Goal: Task Accomplishment & Management: Complete application form

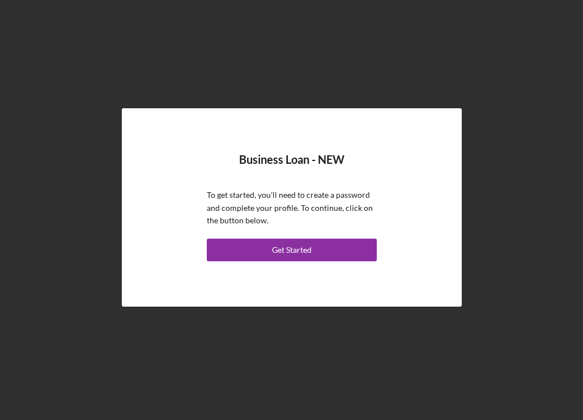
click at [306, 262] on div "Business Loan - NEW To get started, you'll need to create a password and comple…" at bounding box center [291, 208] width 283 height 142
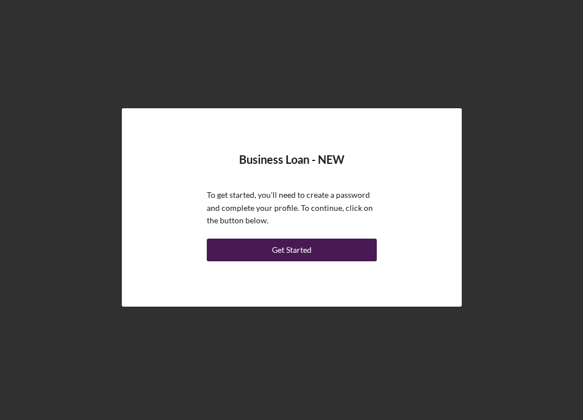
click at [310, 247] on div "Get Started" at bounding box center [292, 250] width 40 height 23
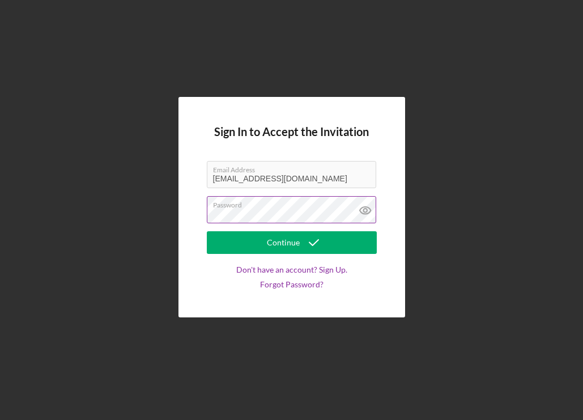
click at [366, 210] on icon at bounding box center [366, 210] width 28 height 28
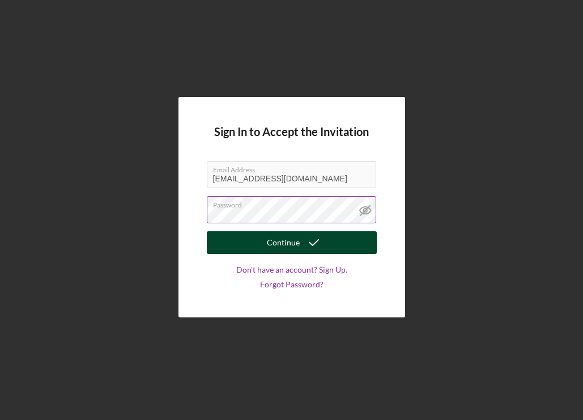
click at [298, 250] on div "Continue" at bounding box center [283, 242] width 33 height 23
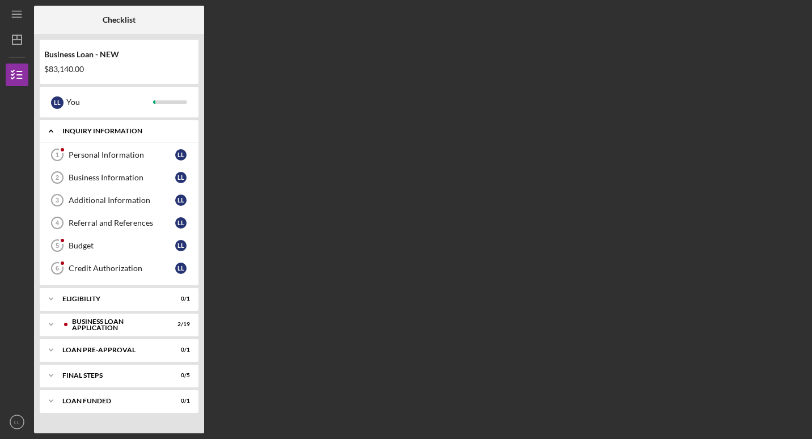
click at [52, 131] on polyline at bounding box center [50, 131] width 3 height 2
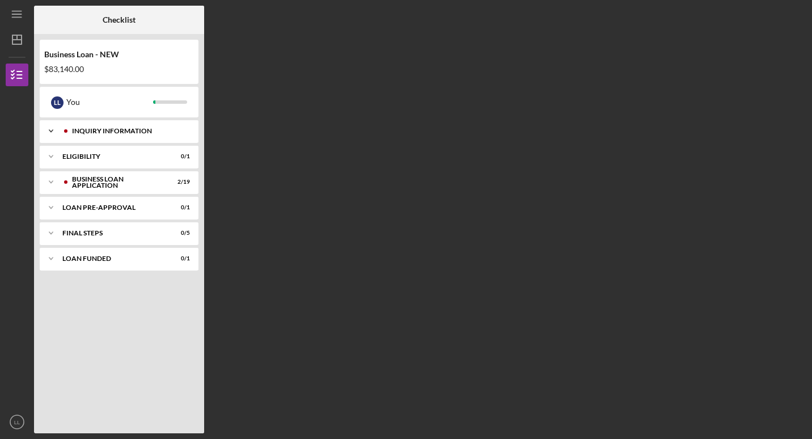
click at [52, 131] on polyline at bounding box center [50, 131] width 3 height 2
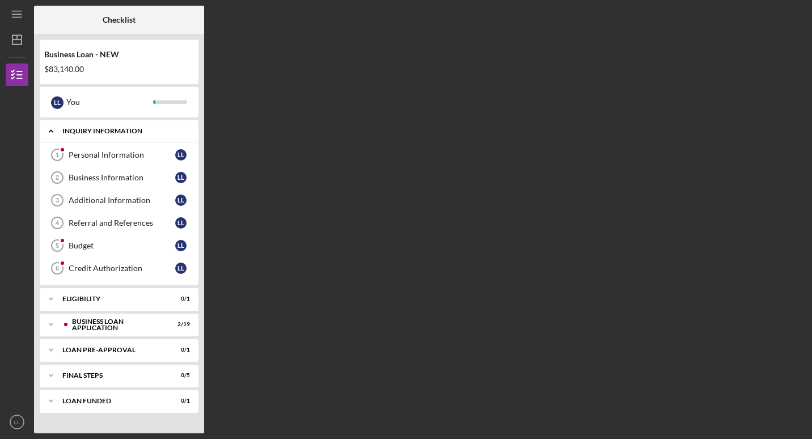
click at [52, 131] on polyline at bounding box center [50, 131] width 3 height 2
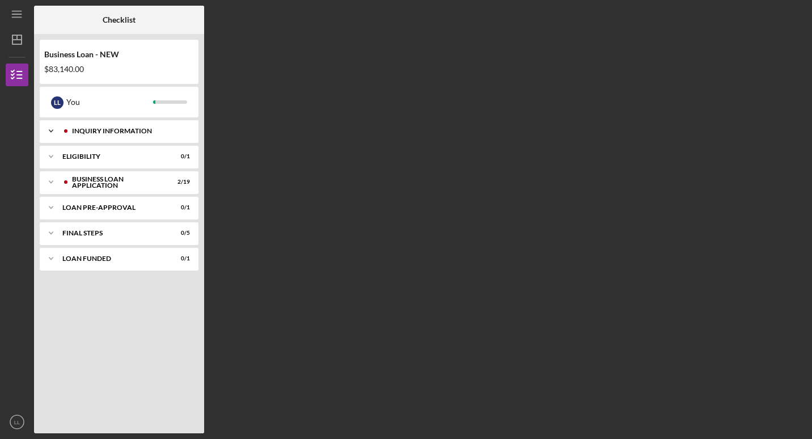
click at [52, 131] on polyline at bounding box center [50, 131] width 3 height 2
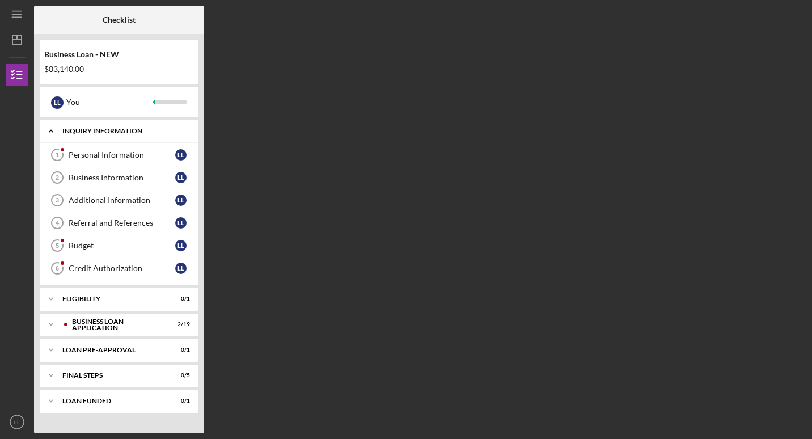
click at [52, 131] on polyline at bounding box center [50, 131] width 3 height 2
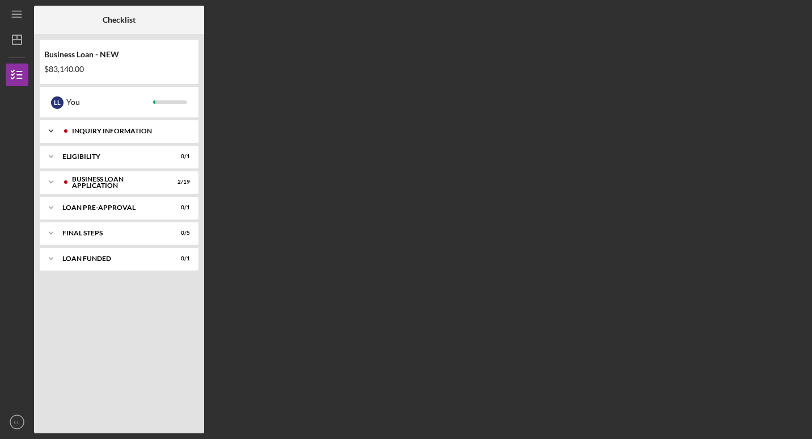
drag, startPoint x: 108, startPoint y: 134, endPoint x: 77, endPoint y: 129, distance: 30.9
drag, startPoint x: 77, startPoint y: 129, endPoint x: 52, endPoint y: 130, distance: 25.0
click at [52, 130] on icon "Icon/Expander" at bounding box center [51, 131] width 23 height 23
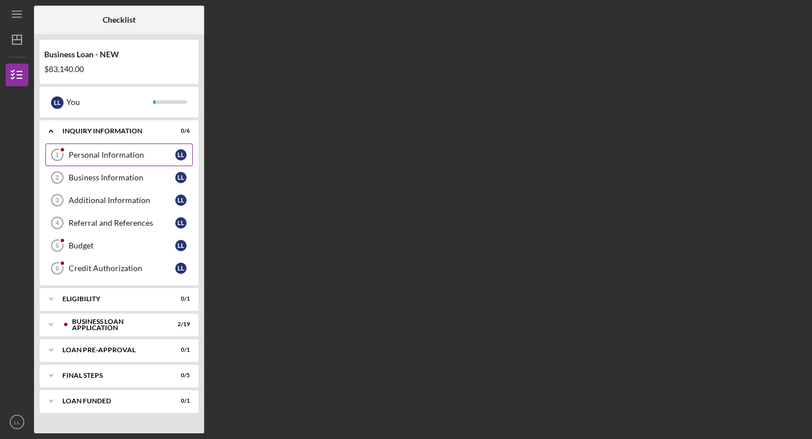
click at [69, 160] on icon "Personal Information 1" at bounding box center [57, 155] width 28 height 28
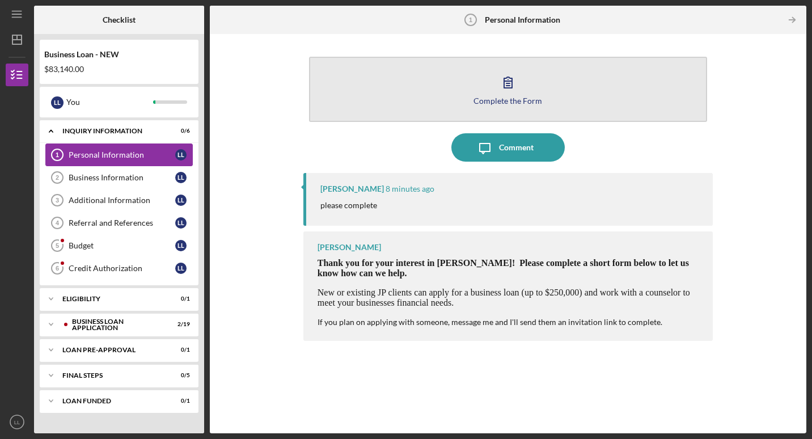
click at [520, 90] on icon "button" at bounding box center [508, 82] width 28 height 28
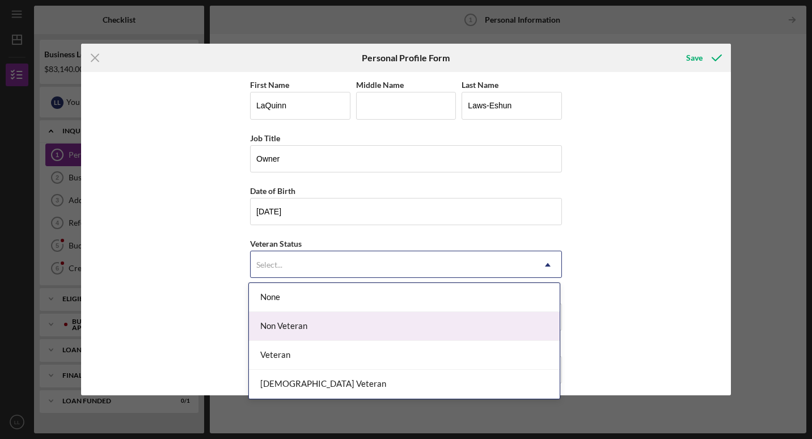
drag, startPoint x: 527, startPoint y: 271, endPoint x: 433, endPoint y: 336, distance: 114.5
click at [433, 336] on div "Non Veteran" at bounding box center [404, 326] width 311 height 29
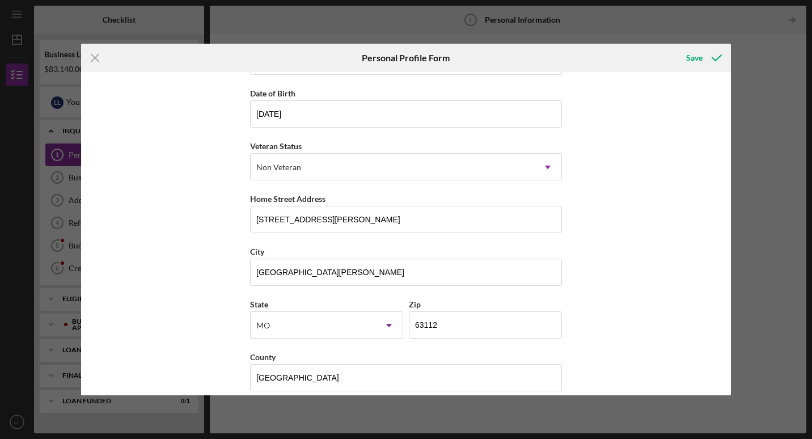
scroll to position [111, 0]
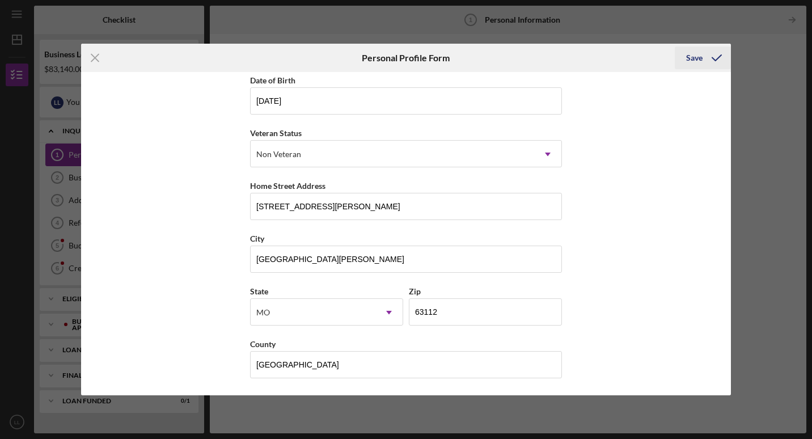
click at [583, 53] on div "Save" at bounding box center [694, 57] width 16 height 23
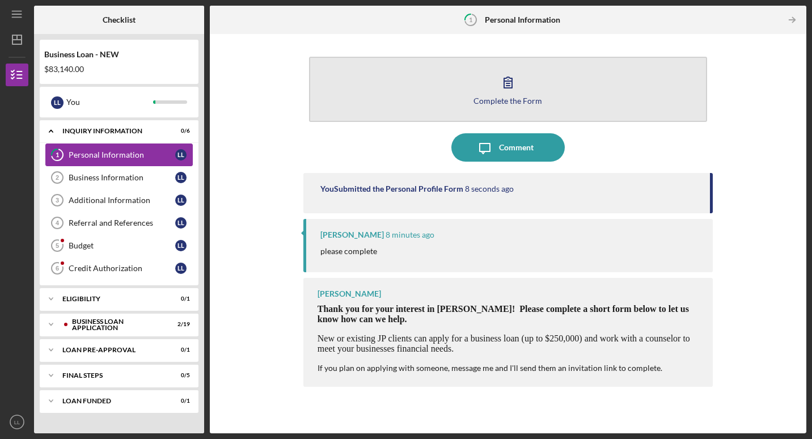
click at [453, 117] on button "Complete the Form Form" at bounding box center [508, 89] width 398 height 65
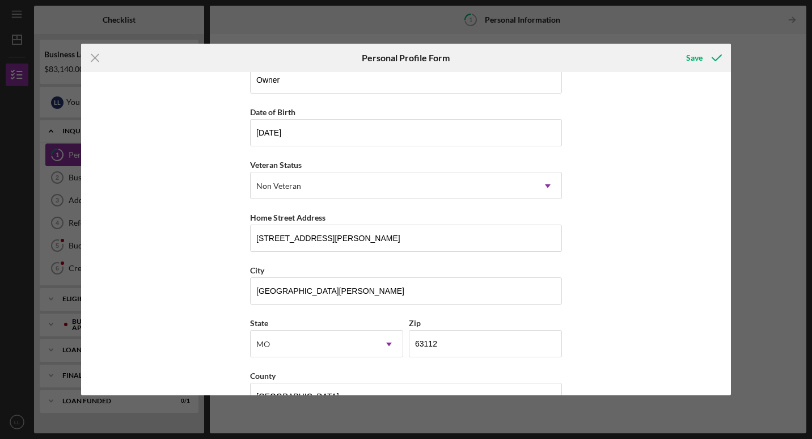
scroll to position [111, 0]
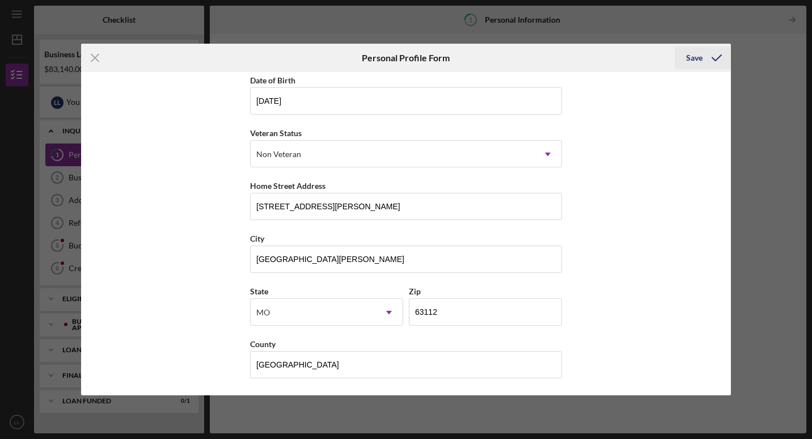
click at [583, 54] on div "Save" at bounding box center [694, 57] width 16 height 23
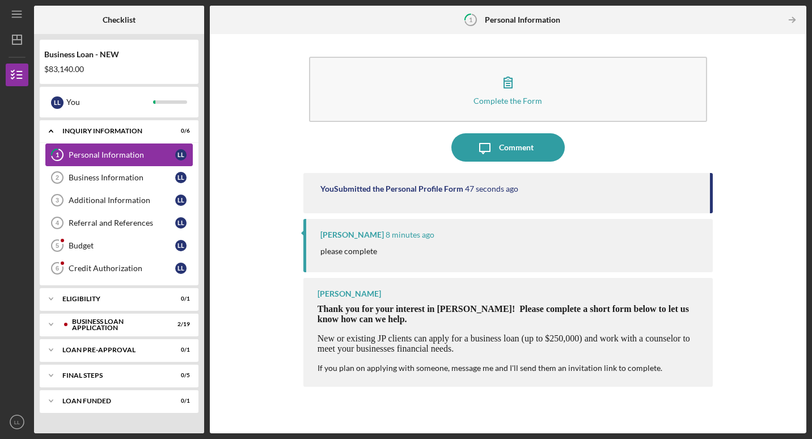
click at [129, 151] on div "Personal Information" at bounding box center [122, 154] width 107 height 9
click at [131, 151] on div "Personal Information" at bounding box center [122, 154] width 107 height 9
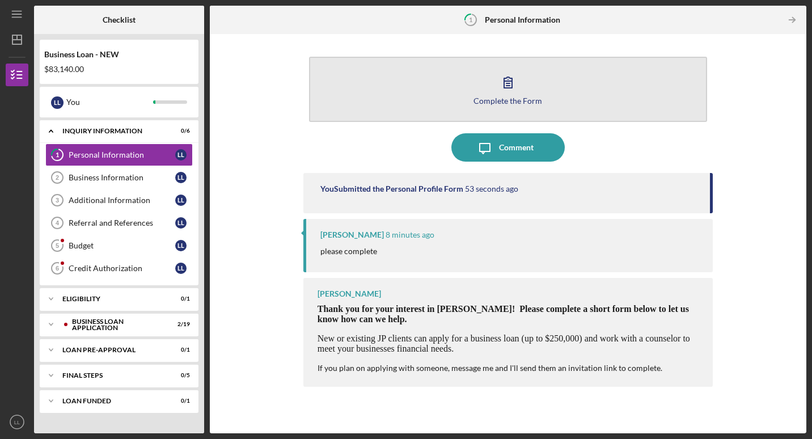
click at [437, 107] on button "Complete the Form Form" at bounding box center [508, 89] width 398 height 65
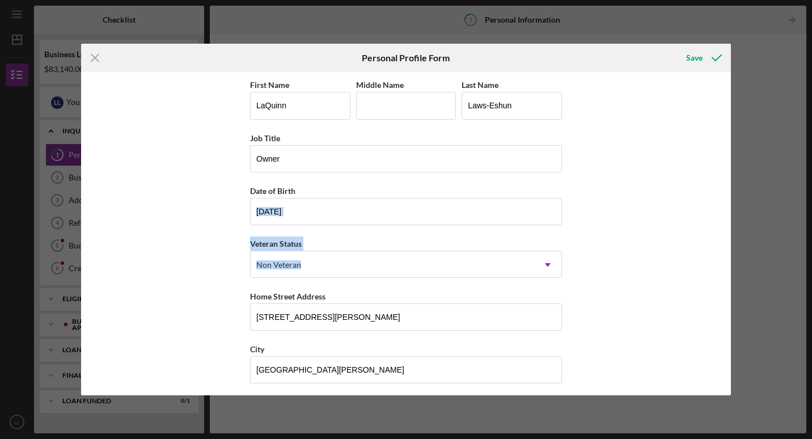
drag, startPoint x: 727, startPoint y: 193, endPoint x: 723, endPoint y: 251, distance: 57.9
click at [583, 251] on div "First Name LaQuinn Middle Name Last Name Laws-Eshun Job Title Owner Date of Bir…" at bounding box center [406, 233] width 650 height 323
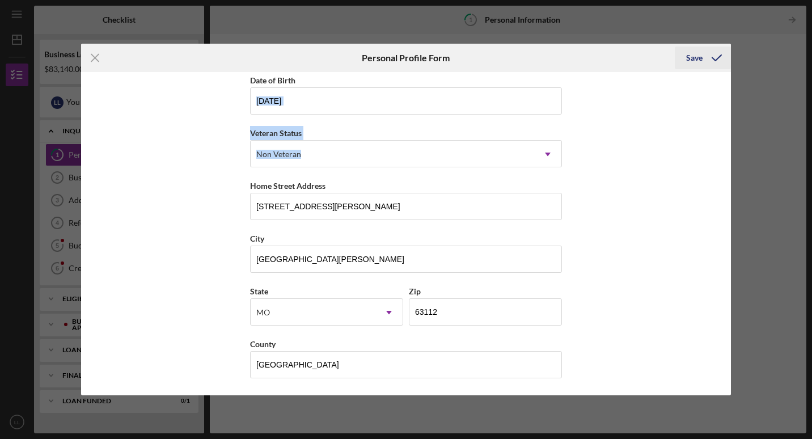
click at [583, 65] on div "Save" at bounding box center [694, 57] width 16 height 23
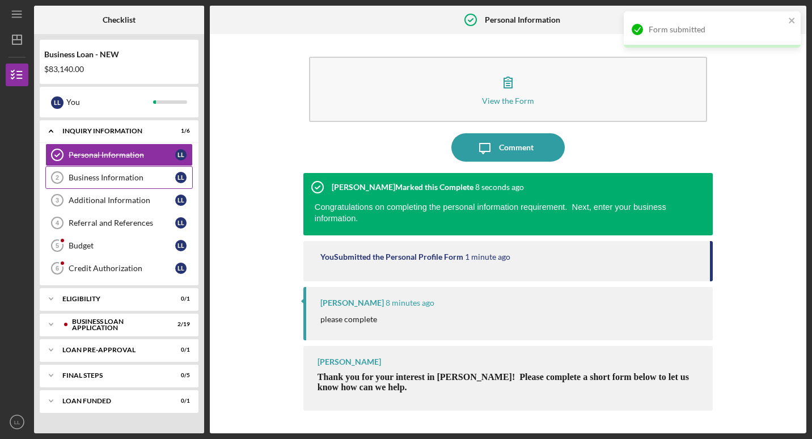
click at [84, 184] on link "Business Information 2 Business Information L L" at bounding box center [118, 177] width 147 height 23
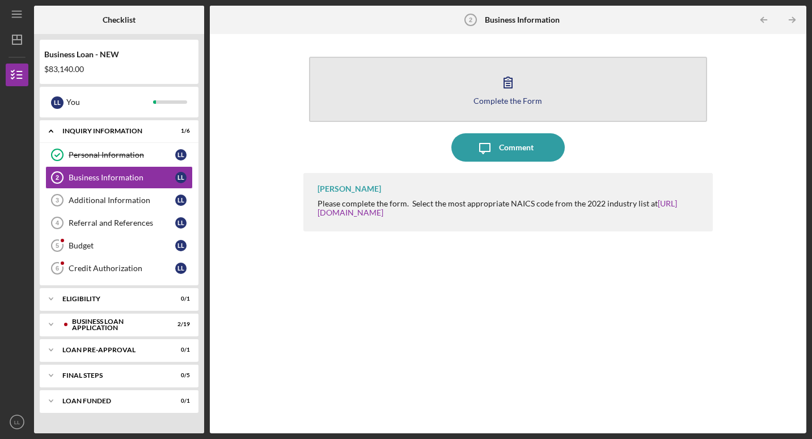
click at [460, 97] on button "Complete the Form Form" at bounding box center [508, 89] width 398 height 65
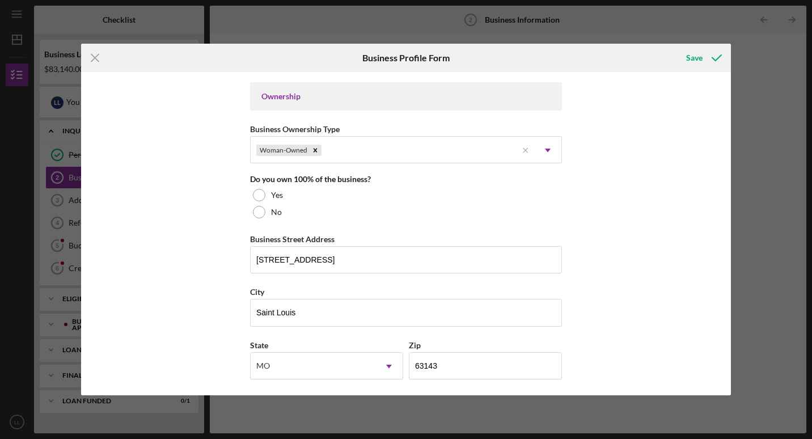
scroll to position [520, 0]
drag, startPoint x: 352, startPoint y: 265, endPoint x: 239, endPoint y: 266, distance: 112.3
click at [239, 266] on div "Business Name Spa Qsthetics Limited DBA Spa Qsthetics Business Start Date 12/28…" at bounding box center [406, 233] width 650 height 323
type input "8210 Page Avenue"
click at [454, 358] on input "63143" at bounding box center [485, 363] width 153 height 27
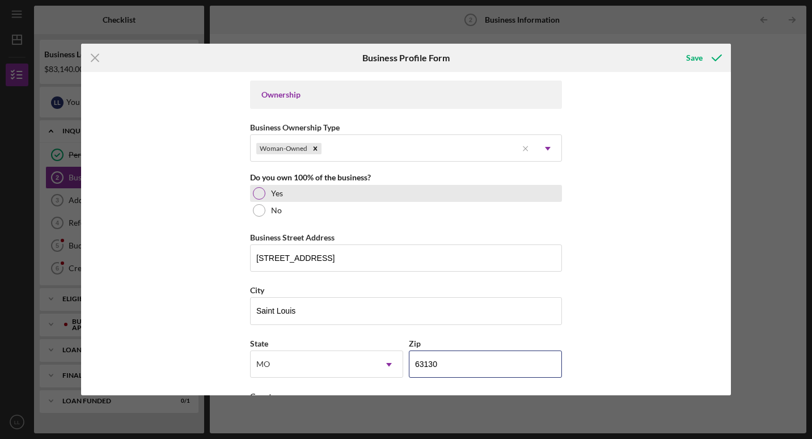
type input "63130"
click at [261, 192] on div at bounding box center [259, 193] width 12 height 12
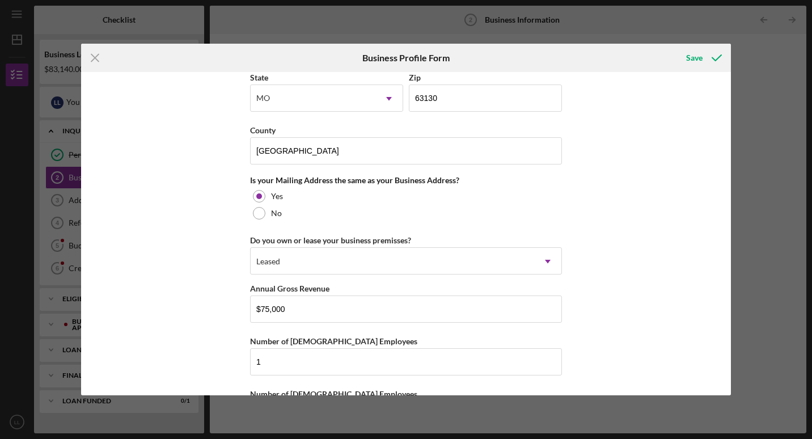
scroll to position [795, 0]
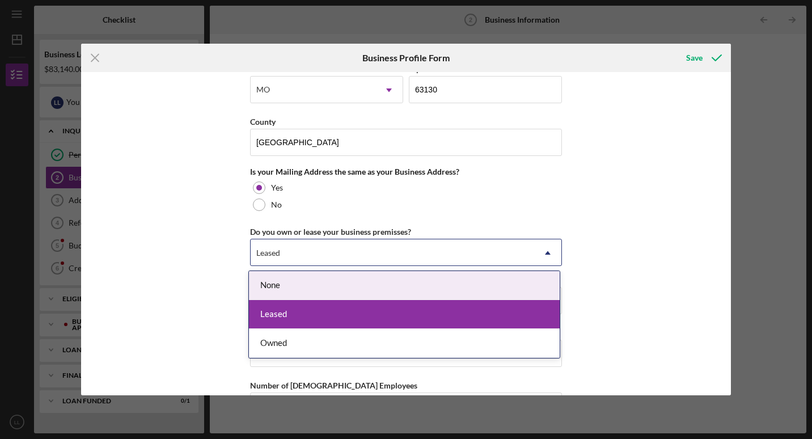
click at [548, 255] on icon "Icon/Dropdown Arrow" at bounding box center [547, 252] width 27 height 27
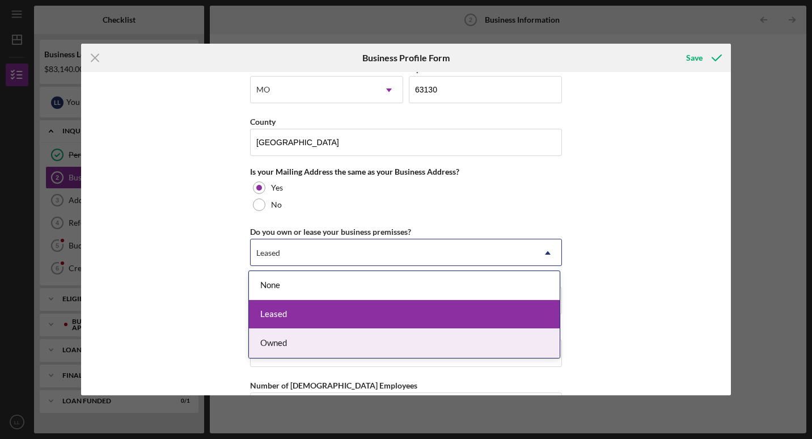
click at [492, 348] on div "Owned" at bounding box center [404, 343] width 311 height 29
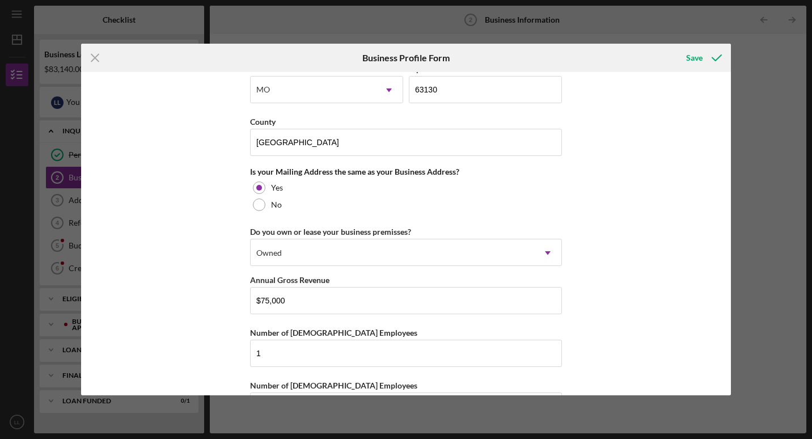
scroll to position [836, 0]
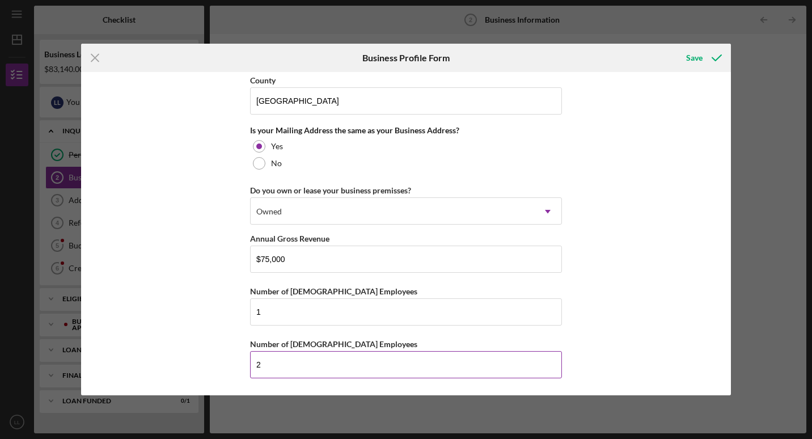
click at [335, 358] on input "2" at bounding box center [406, 364] width 312 height 27
click at [583, 61] on div "Save" at bounding box center [694, 57] width 16 height 23
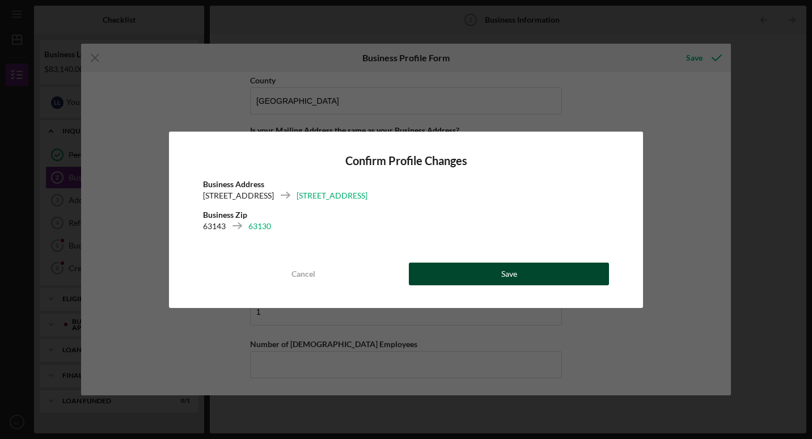
click at [477, 275] on button "Save" at bounding box center [509, 273] width 200 height 23
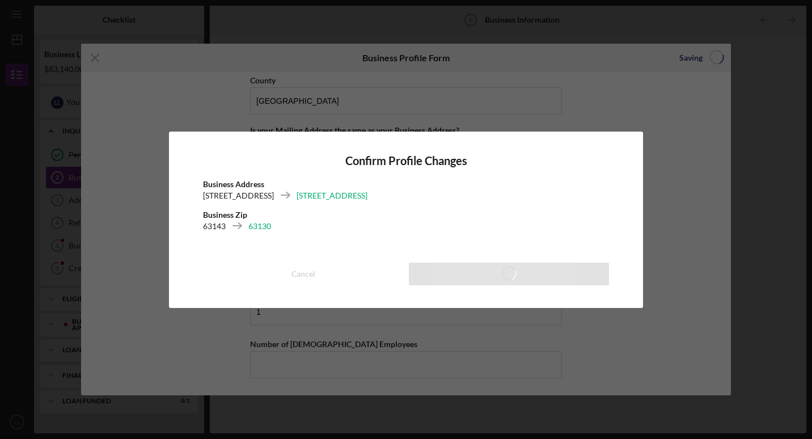
type input "2"
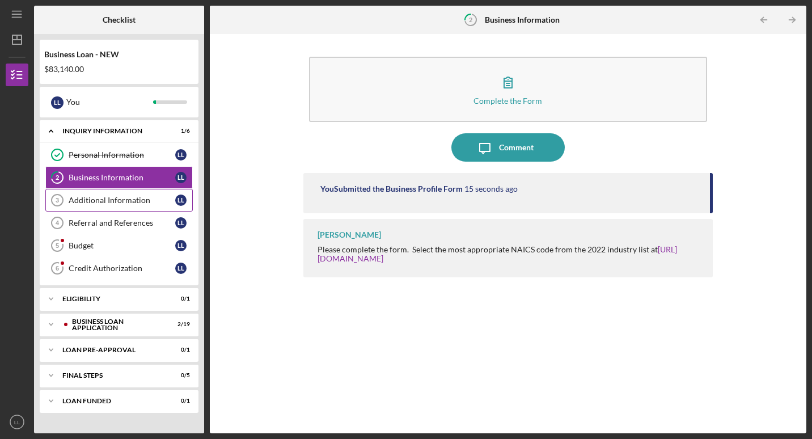
click at [126, 204] on div "Additional Information" at bounding box center [122, 200] width 107 height 9
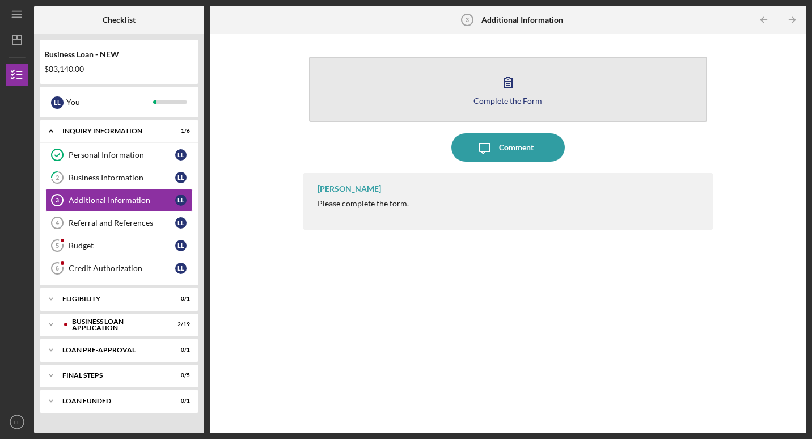
click at [438, 94] on button "Complete the Form Form" at bounding box center [508, 89] width 398 height 65
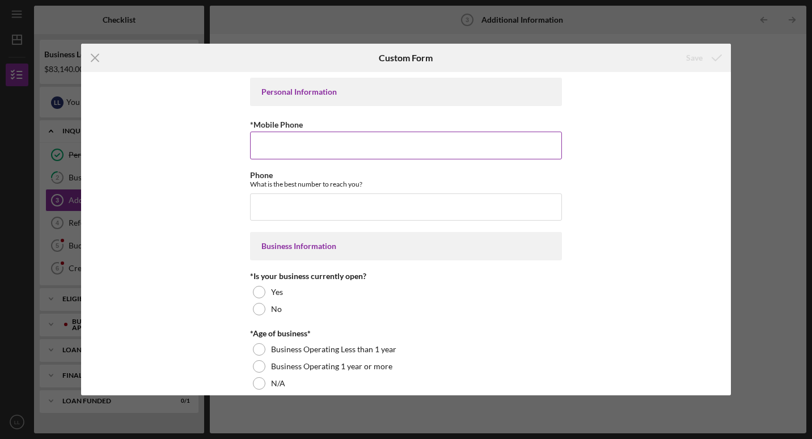
click at [328, 149] on input "*Mobile Phone" at bounding box center [406, 145] width 312 height 27
type input "(314) 629-2706"
type input "12/28/2017"
type input "(314) 629-2706"
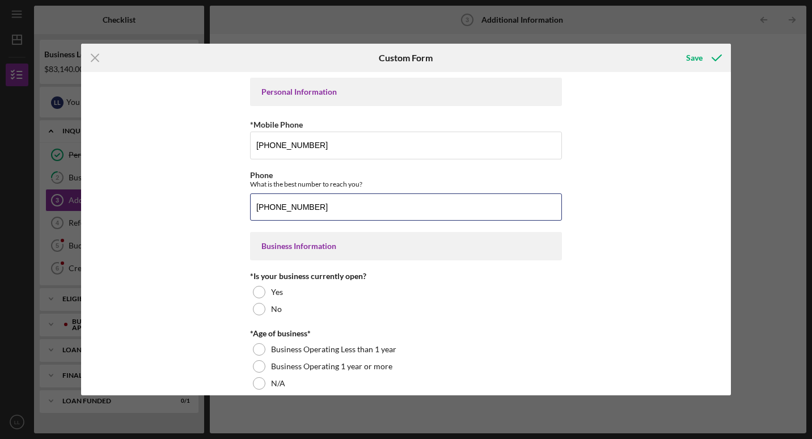
drag, startPoint x: 320, startPoint y: 206, endPoint x: 186, endPoint y: 213, distance: 134.0
click at [186, 213] on div "Personal Information *Mobile Phone (314) 629-2706 Phone What is the best number…" at bounding box center [406, 233] width 650 height 323
click at [330, 202] on input "Phone" at bounding box center [406, 206] width 312 height 27
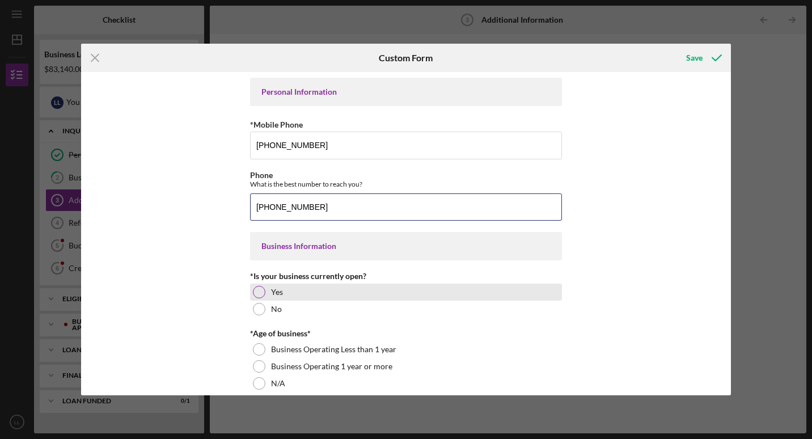
type input "(315) 629-2706"
click at [257, 293] on div at bounding box center [259, 292] width 12 height 12
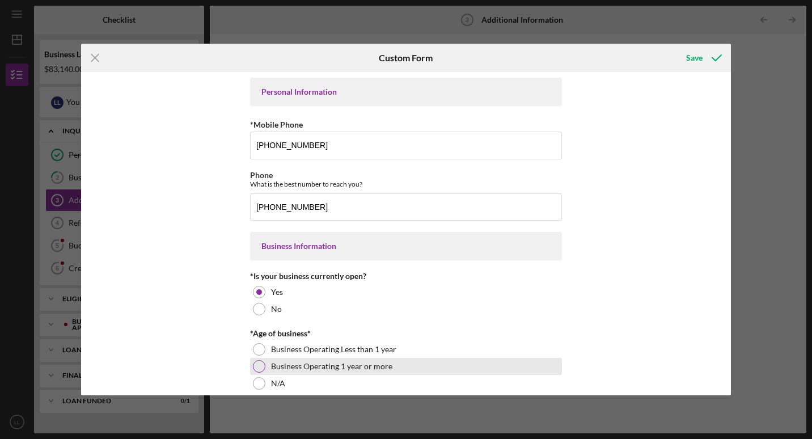
click at [260, 372] on div "Business Operating 1 year or more" at bounding box center [406, 366] width 312 height 17
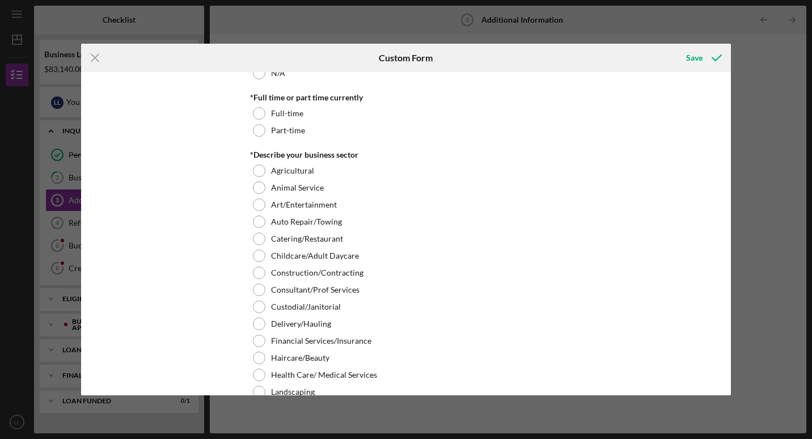
scroll to position [312, 0]
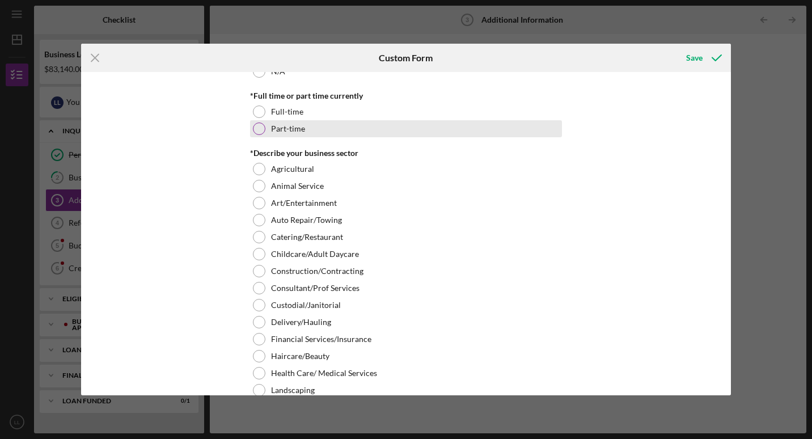
click at [259, 129] on div at bounding box center [259, 128] width 12 height 12
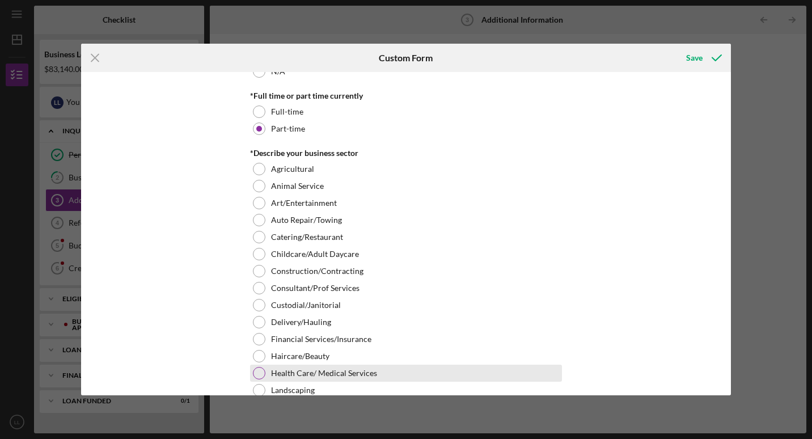
click at [256, 365] on div "Health Care/ Medical Services" at bounding box center [406, 373] width 312 height 17
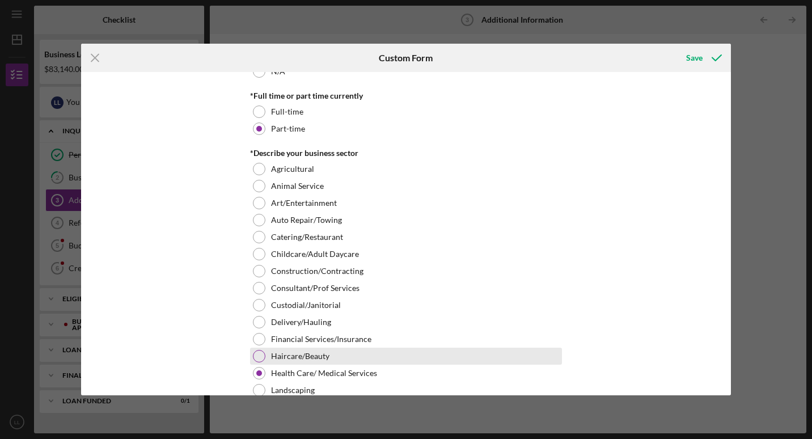
click at [256, 358] on div at bounding box center [259, 356] width 12 height 12
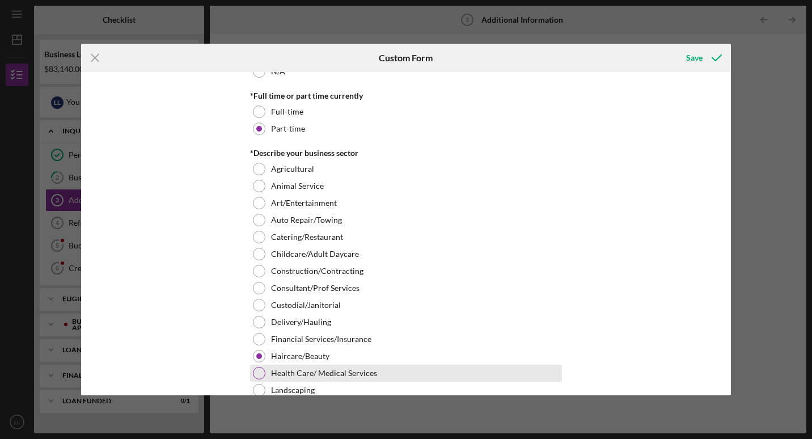
click at [257, 378] on div at bounding box center [259, 373] width 12 height 12
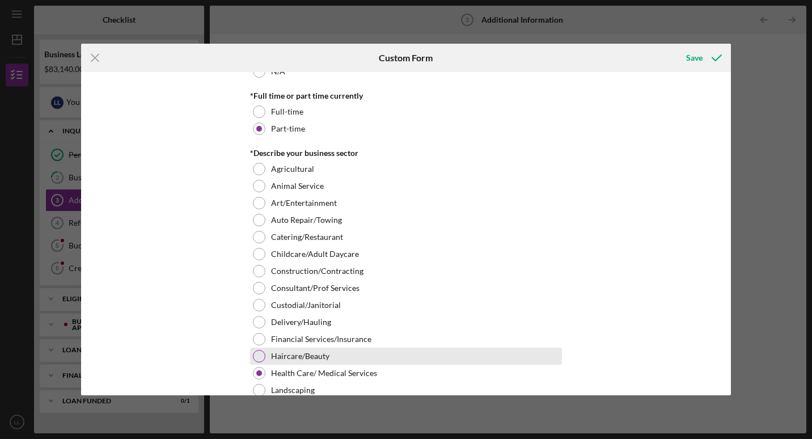
click at [257, 355] on div at bounding box center [259, 356] width 12 height 12
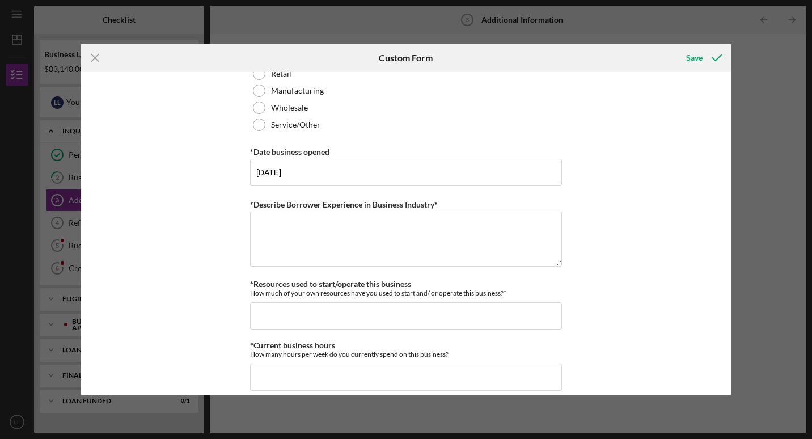
scroll to position [664, 0]
click at [325, 319] on input "*Resources used to start/operate this business" at bounding box center [406, 313] width 312 height 27
type input "$30,000"
click at [302, 383] on input "*Current business hours" at bounding box center [406, 375] width 312 height 27
type input "1"
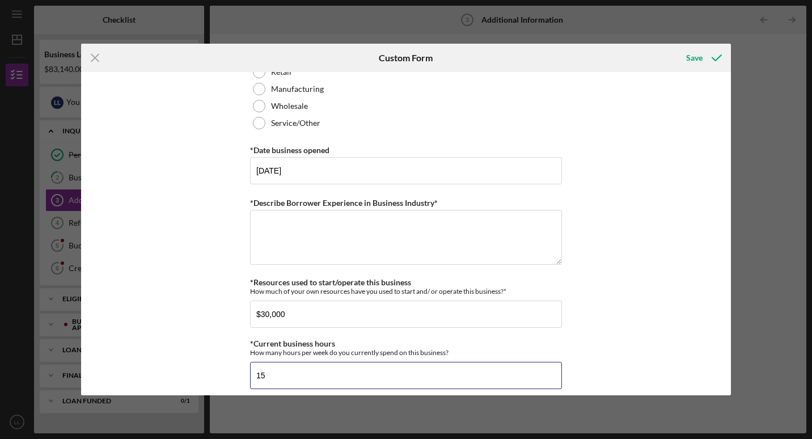
type input "15"
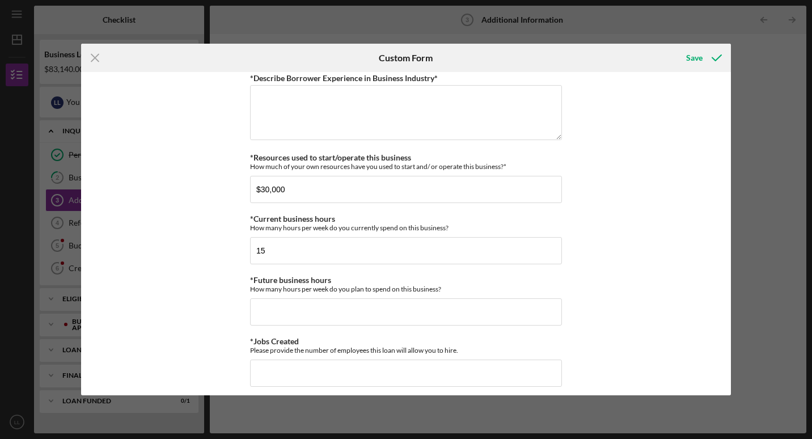
scroll to position [790, 0]
click at [401, 313] on input "*Future business hours" at bounding box center [406, 310] width 312 height 27
type input "2"
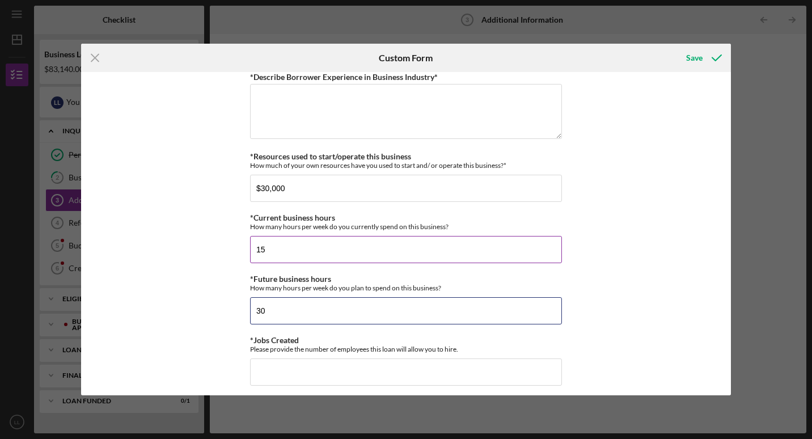
type input "30"
drag, startPoint x: 263, startPoint y: 251, endPoint x: 227, endPoint y: 260, distance: 37.3
click at [227, 260] on div "Personal Information *Mobile Phone (314) 629-2706 Phone What is the best number…" at bounding box center [406, 233] width 650 height 323
type input "0"
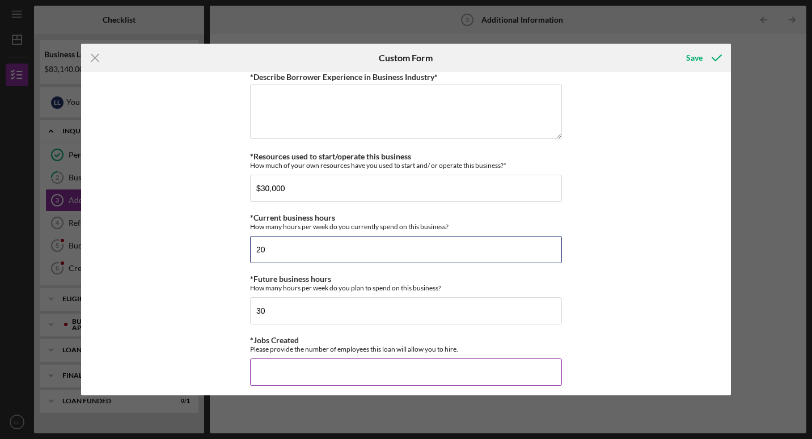
type input "20"
click at [293, 368] on input "*Jobs Created" at bounding box center [406, 371] width 312 height 27
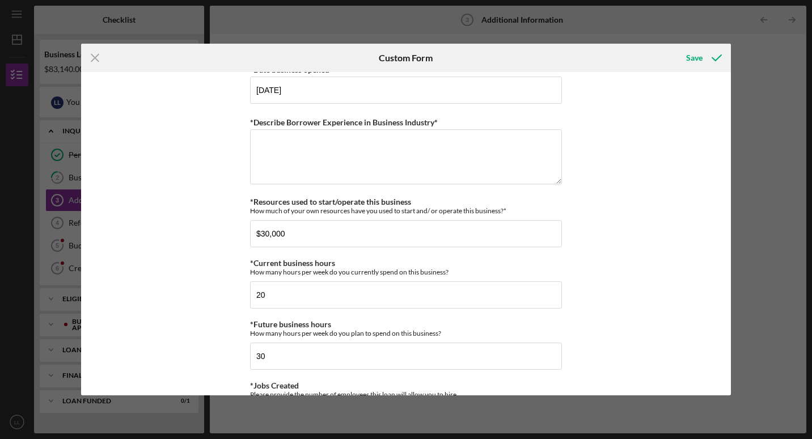
scroll to position [722, 0]
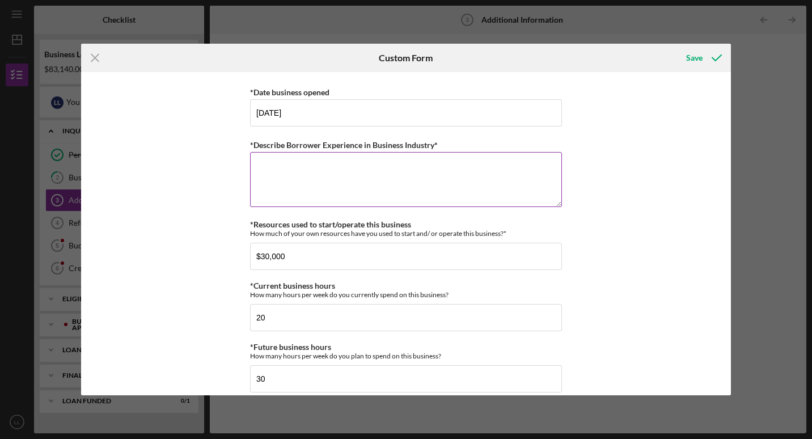
type input "2"
click at [283, 173] on textarea "*Describe Borrower Experience in Business Industry*" at bounding box center [406, 179] width 312 height 54
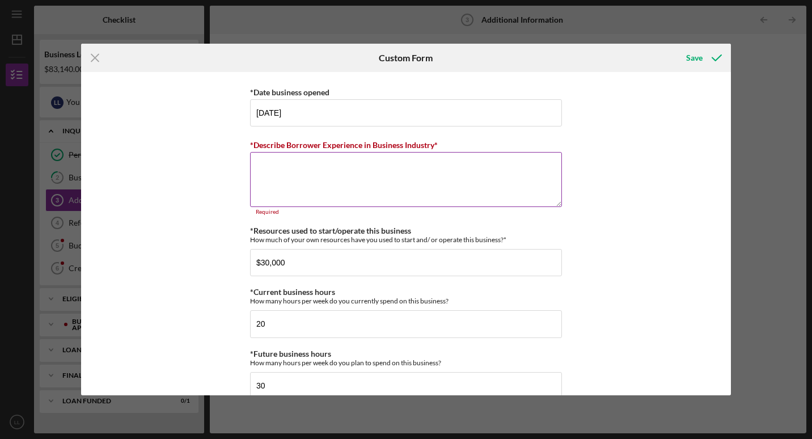
click at [441, 146] on div "*Describe Borrower Experience in Business Industry*" at bounding box center [406, 145] width 312 height 14
drag, startPoint x: 441, startPoint y: 146, endPoint x: 228, endPoint y: 135, distance: 213.4
click at [228, 135] on div "Personal Information *Mobile Phone (314) 629-2706 Phone What is the best number…" at bounding box center [406, 233] width 650 height 323
copy label "*Describe Borrower Experience in Business Industry*"
drag, startPoint x: 302, startPoint y: 165, endPoint x: 295, endPoint y: 148, distance: 18.3
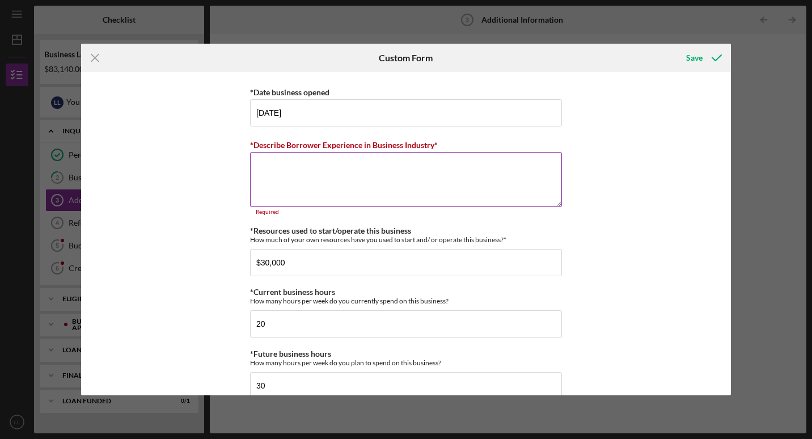
click at [304, 168] on textarea "*Describe Borrower Experience in Business Industry*" at bounding box center [406, 179] width 312 height 54
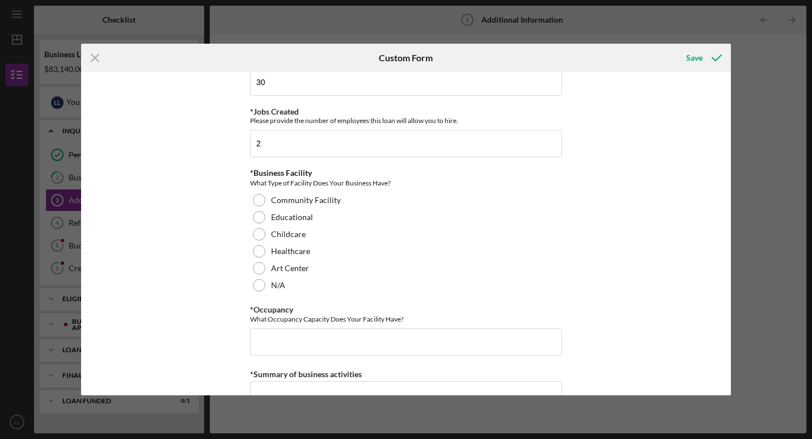
scroll to position [1015, 0]
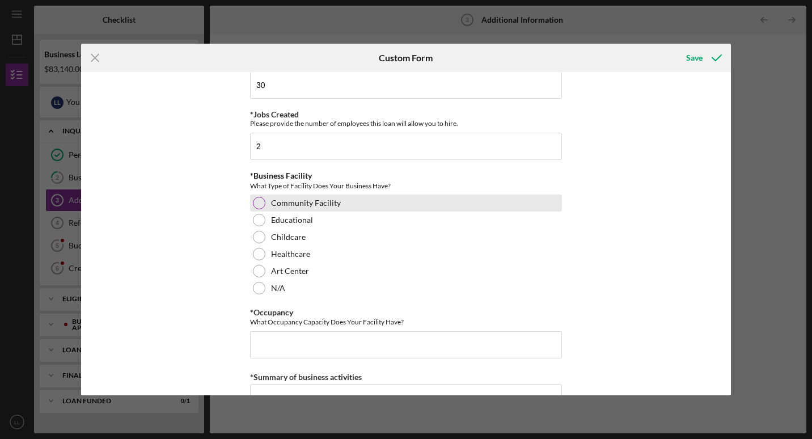
type textarea "I have worked in the beauty industry focusing on health and wellness."
click at [256, 204] on div at bounding box center [259, 203] width 12 height 12
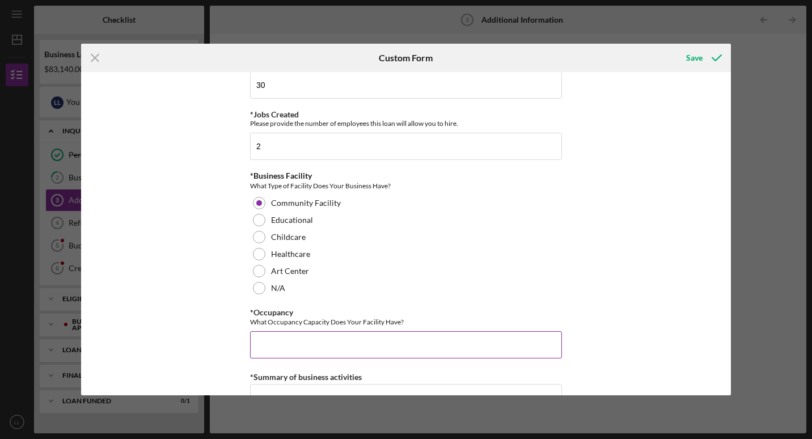
click at [267, 342] on input "*Occupancy" at bounding box center [406, 344] width 312 height 27
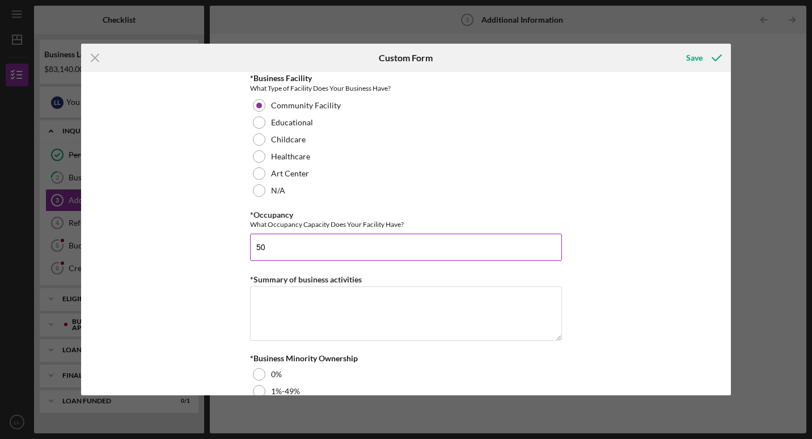
scroll to position [1148, 0]
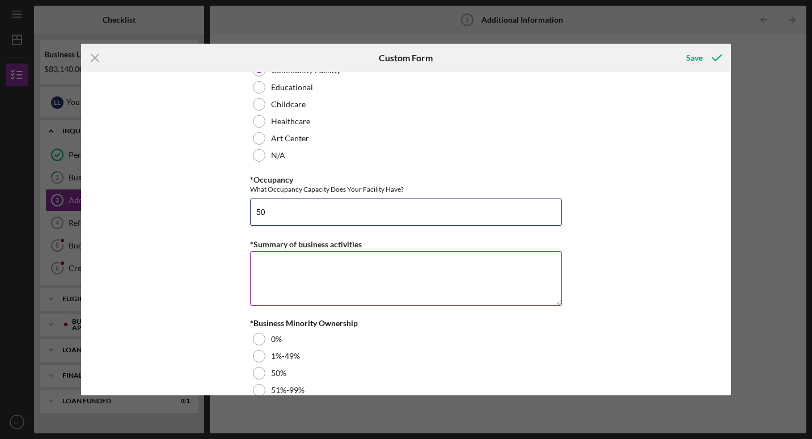
type input "50"
click at [320, 259] on textarea "*Summary of business activities" at bounding box center [406, 278] width 312 height 54
type textarea "B"
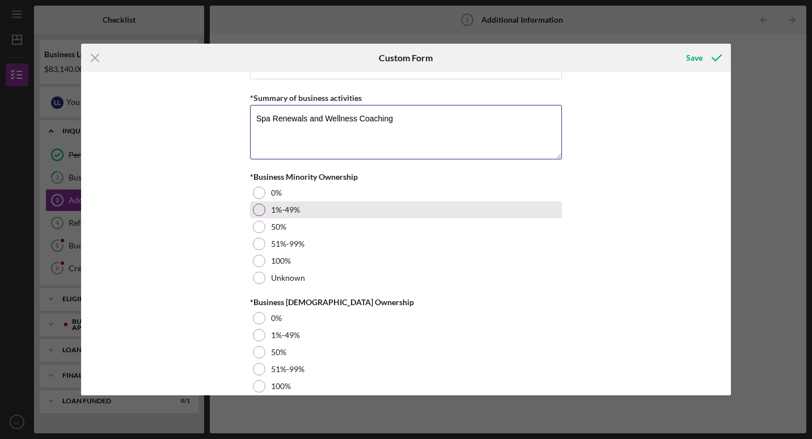
scroll to position [1294, 0]
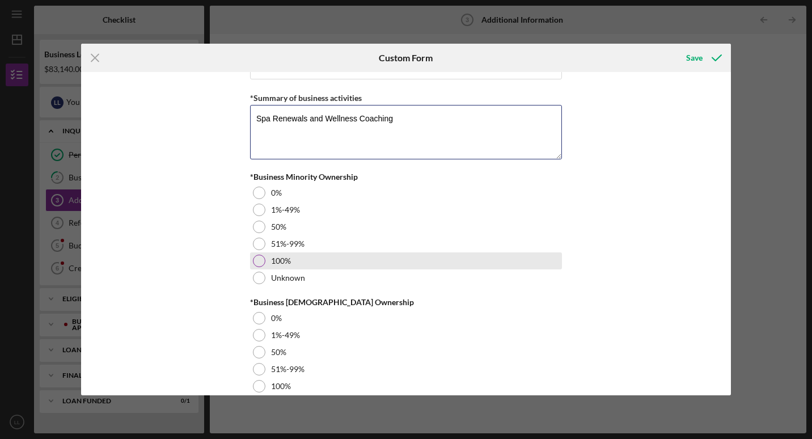
type textarea "Spa Renewals and Wellness Coaching"
click at [256, 255] on div at bounding box center [259, 261] width 12 height 12
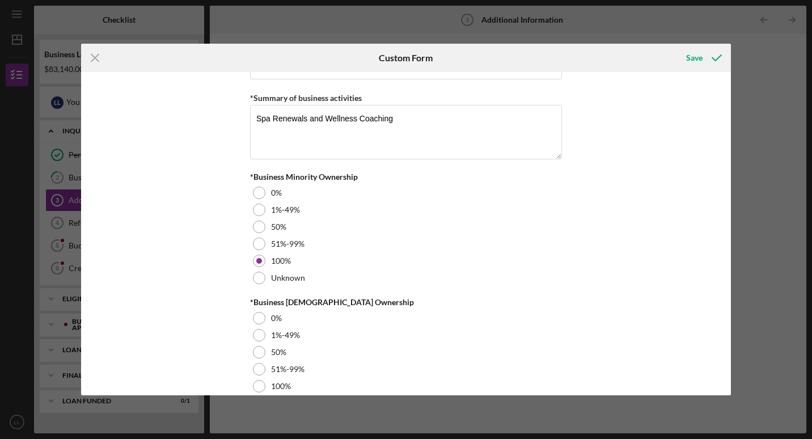
scroll to position [1328, 0]
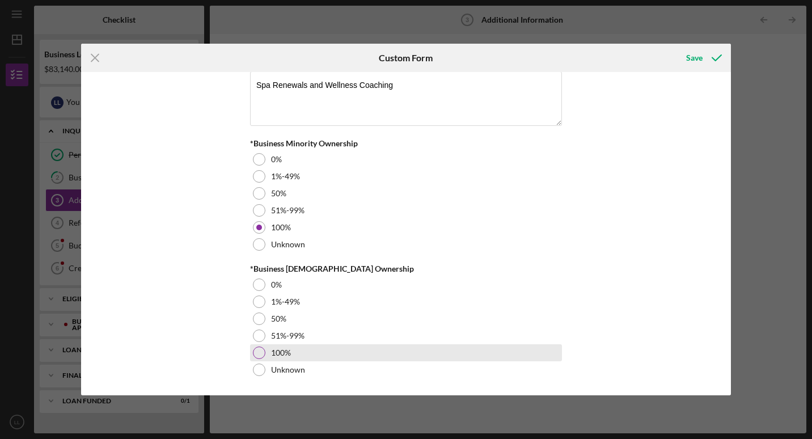
click at [253, 351] on div at bounding box center [259, 352] width 12 height 12
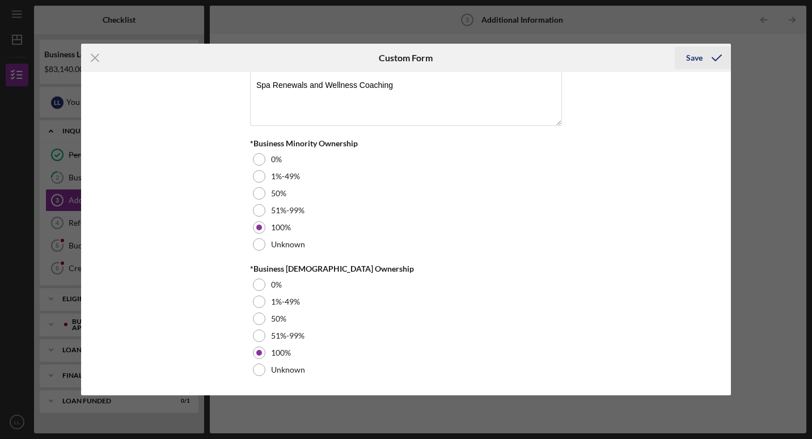
click at [583, 54] on div "Save" at bounding box center [694, 57] width 16 height 23
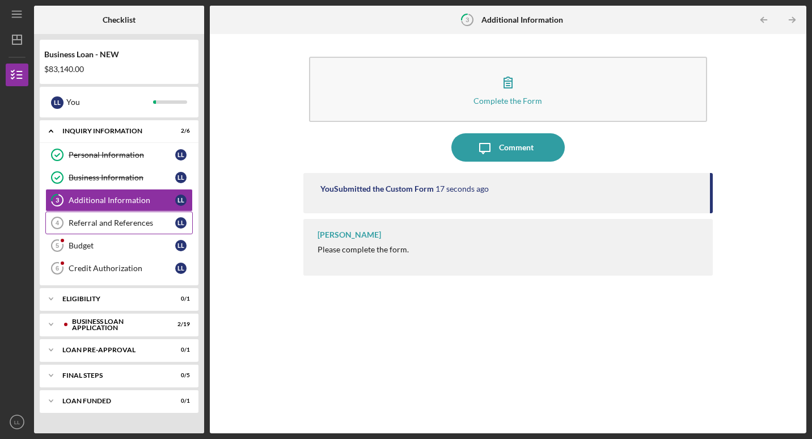
click at [84, 215] on link "Referral and References 4 Referral and References L L" at bounding box center [118, 222] width 147 height 23
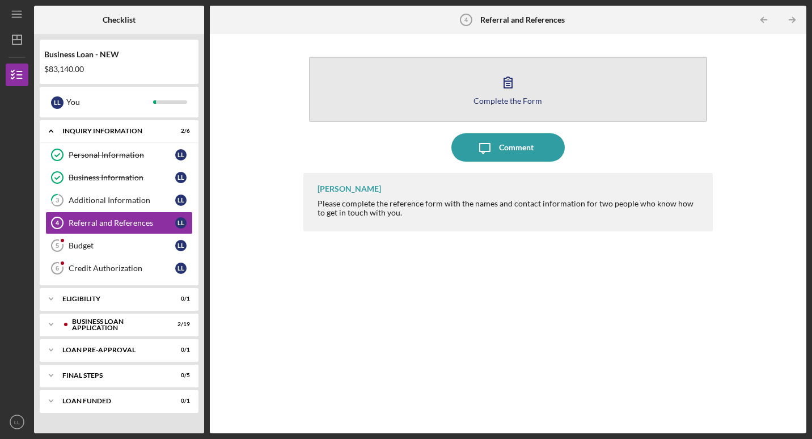
click at [401, 103] on button "Complete the Form Form" at bounding box center [508, 89] width 398 height 65
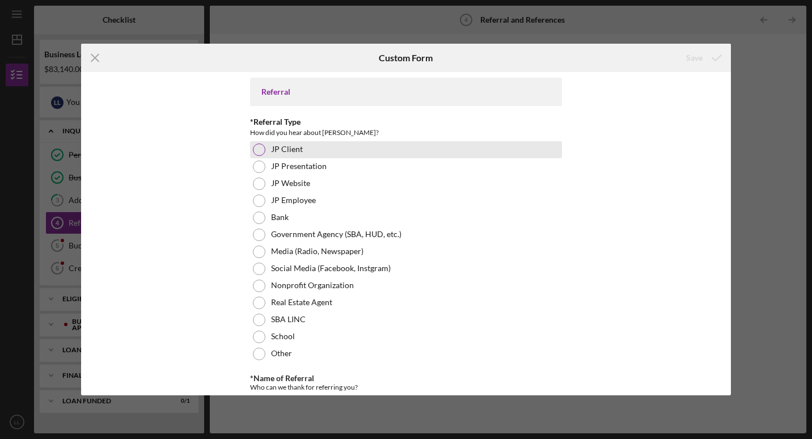
click at [250, 149] on div "JP Client" at bounding box center [406, 149] width 312 height 17
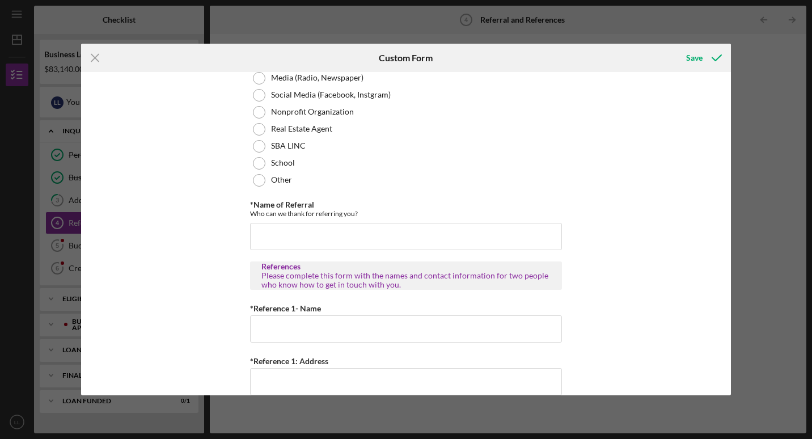
scroll to position [176, 0]
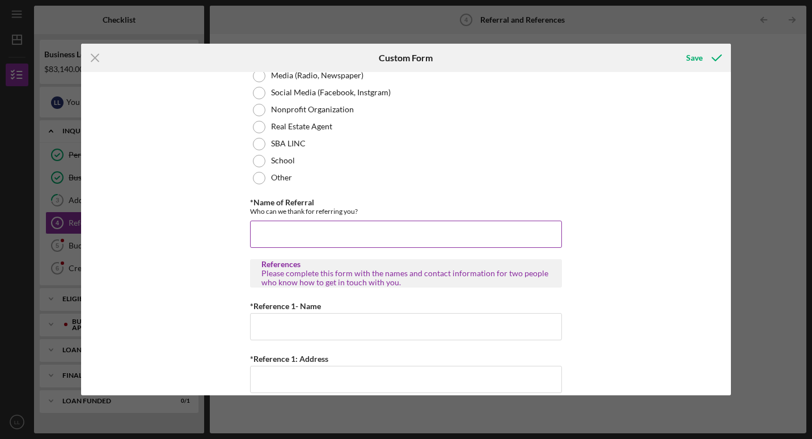
click at [346, 223] on input "*Name of Referral" at bounding box center [406, 234] width 312 height 27
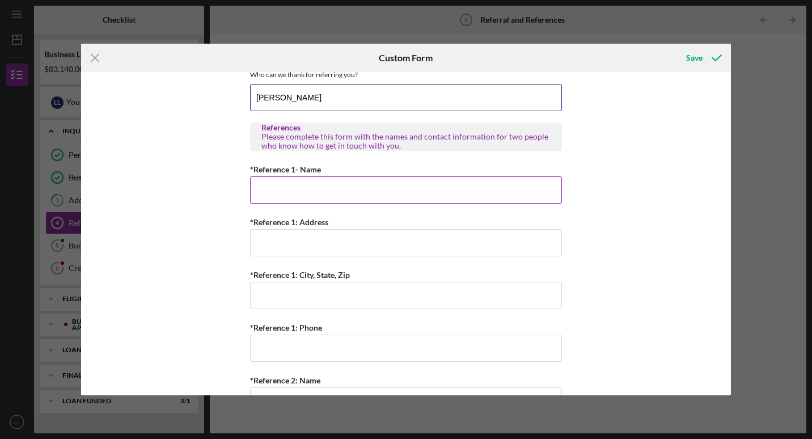
scroll to position [316, 0]
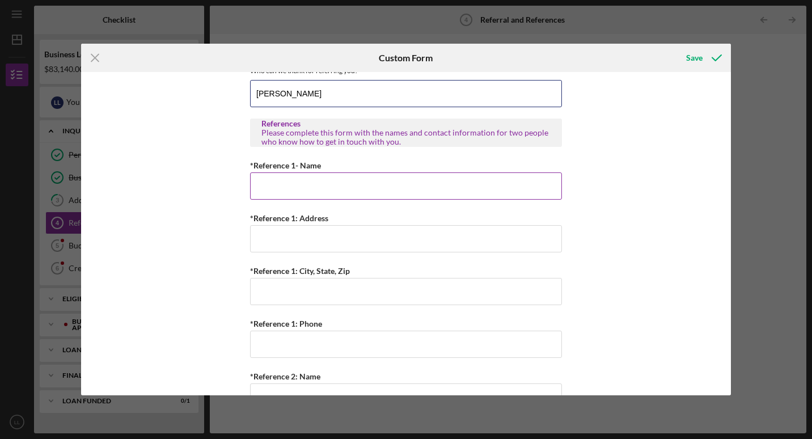
type input "Aida"
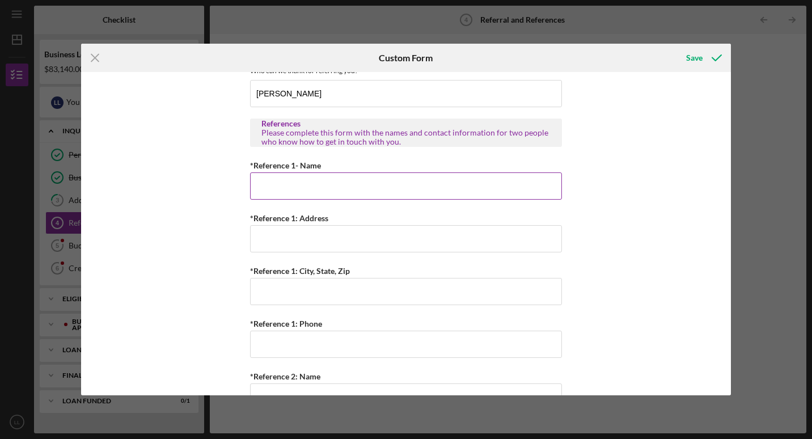
click at [318, 196] on input "*Reference 1- Name" at bounding box center [406, 185] width 312 height 27
type input "K"
type input "Sandra Laws"
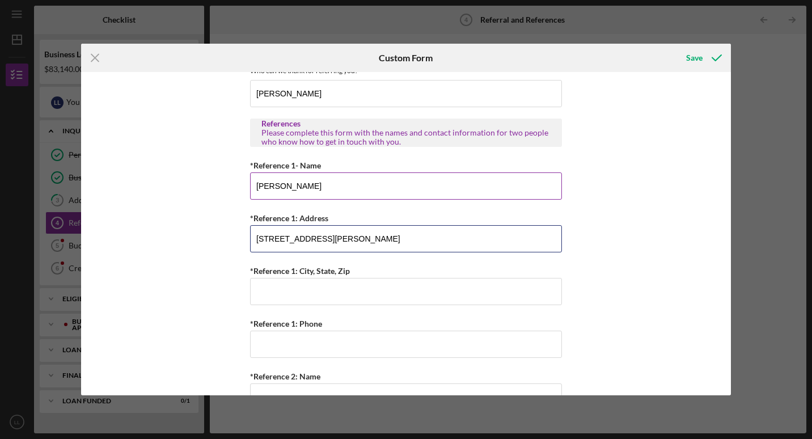
type input "2516 Chester Street"
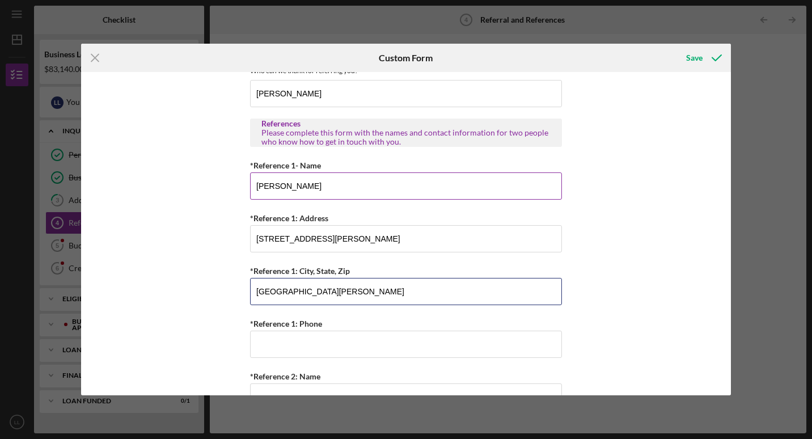
type input "St. Louis, MO, 63113"
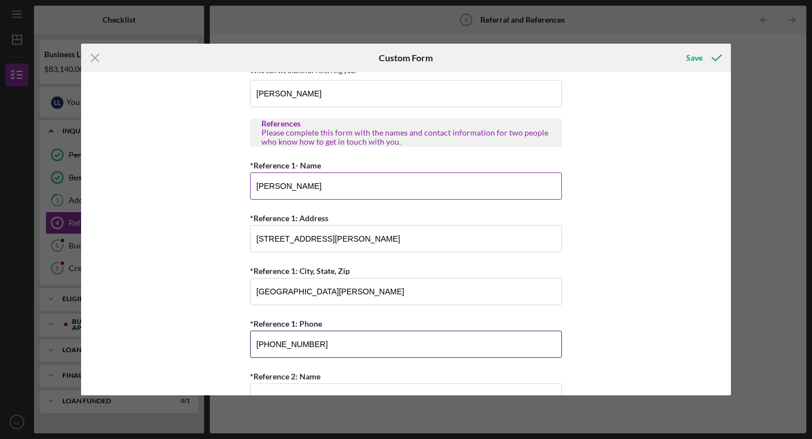
type input "(314) 629-2706"
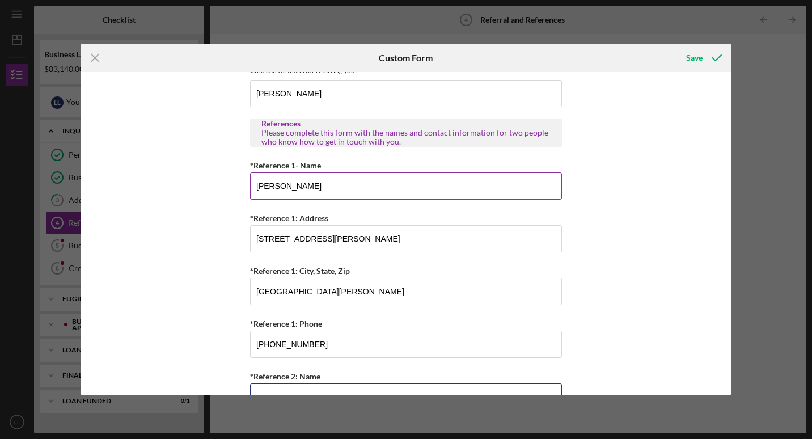
scroll to position [332, 0]
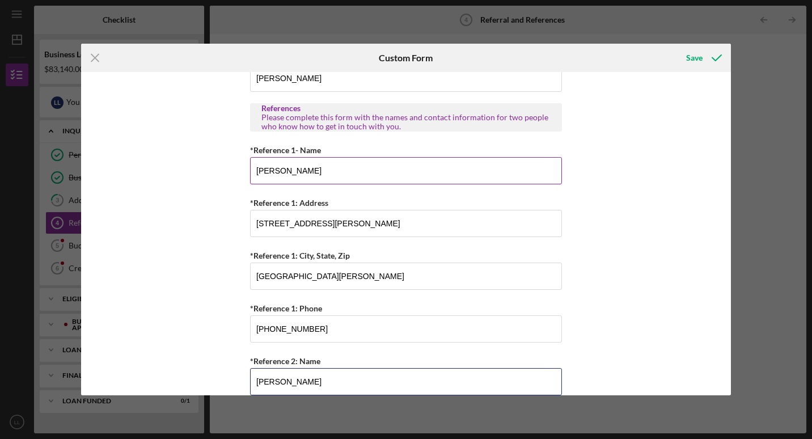
type input "Emmanuel Eshun"
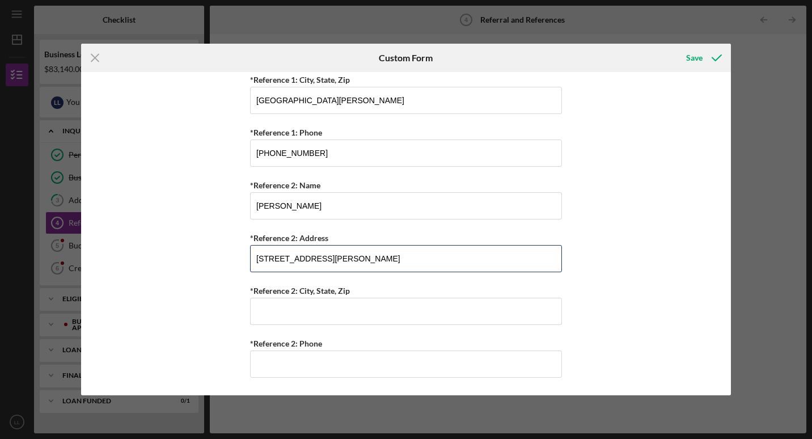
type input "2516 Chester Street"
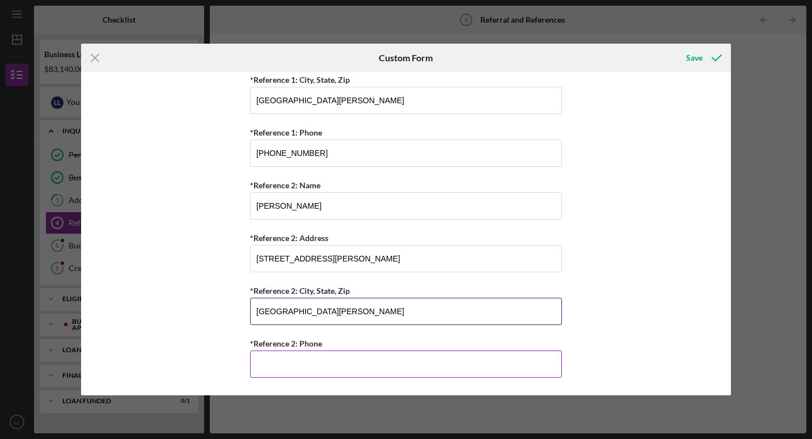
type input "St. Louis, MO, 63113"
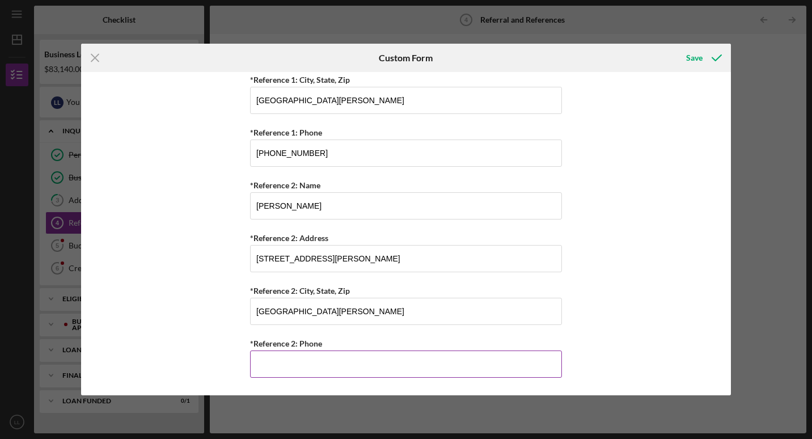
click at [430, 349] on div "*Reference 2: Phone" at bounding box center [406, 343] width 312 height 14
click at [418, 367] on input "*Reference 2: Phone" at bounding box center [406, 363] width 312 height 27
type input "(314) 201-5028"
click at [583, 62] on div "Save" at bounding box center [694, 57] width 16 height 23
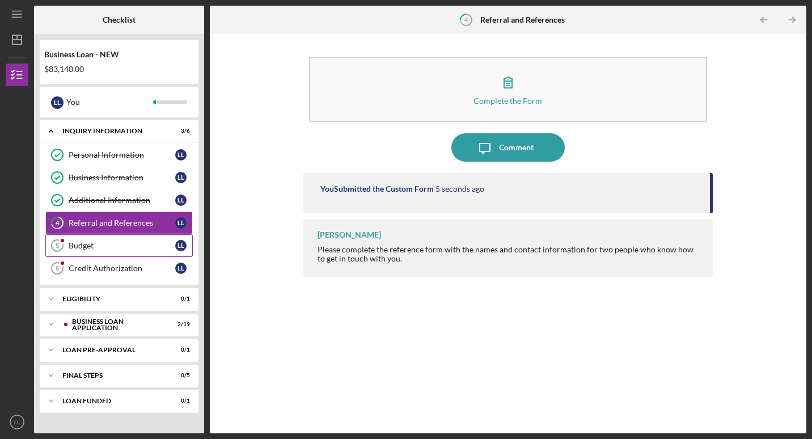
click at [126, 251] on link "Budget 5 Budget L L" at bounding box center [118, 245] width 147 height 23
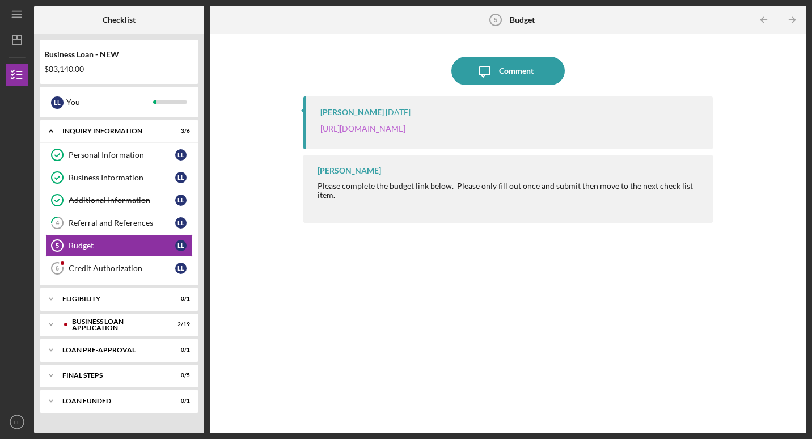
click at [405, 130] on link "https://justinepetersen.tfaforms.net/21?serviceID=a1gPC000003wtwr" at bounding box center [362, 129] width 85 height 10
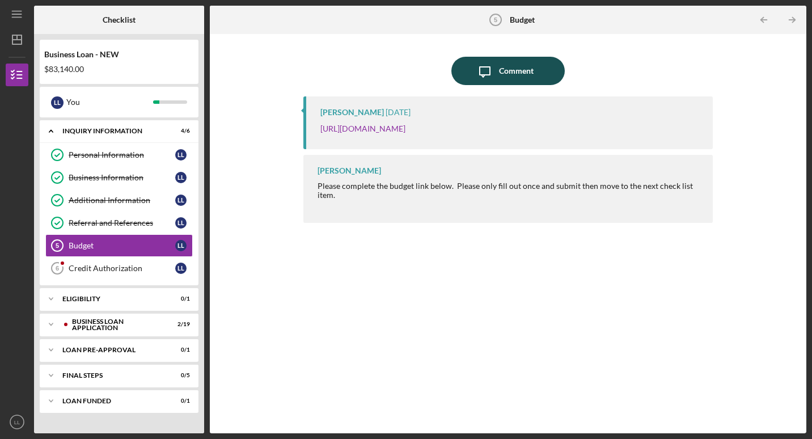
click at [512, 68] on div "Comment" at bounding box center [516, 71] width 35 height 28
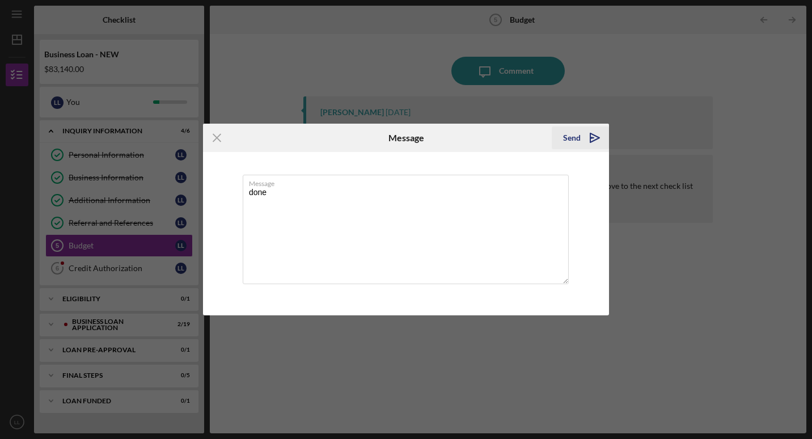
type textarea "done"
click at [581, 138] on icon "Icon/icon-invite-send" at bounding box center [595, 138] width 28 height 28
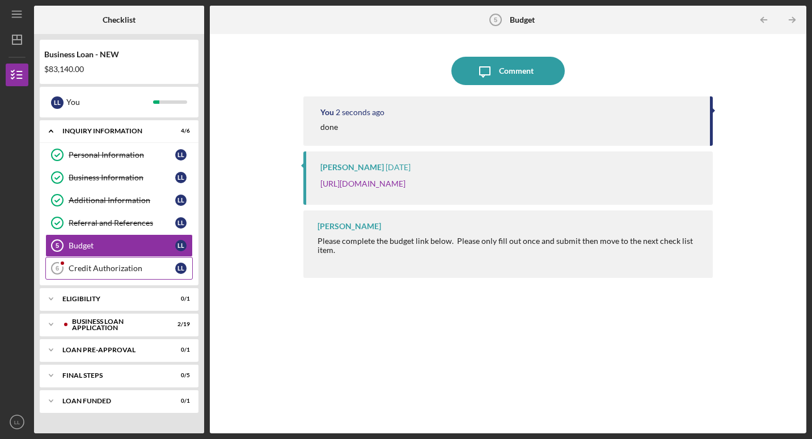
click at [141, 271] on div "Credit Authorization" at bounding box center [122, 268] width 107 height 9
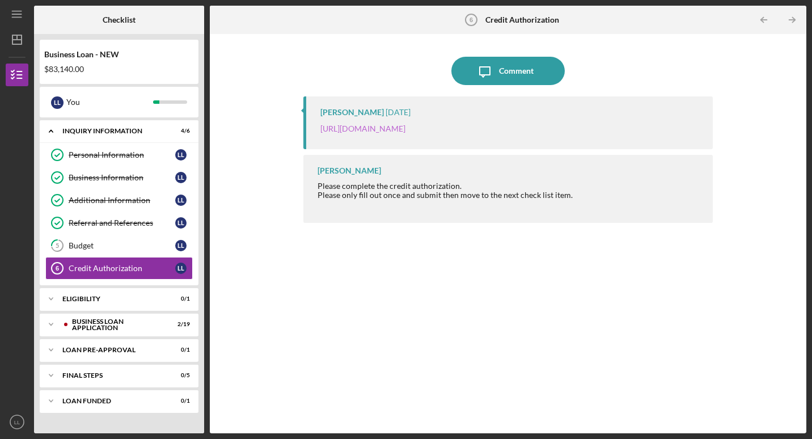
click at [374, 130] on link "https://justinepetersen.tfaforms.net/28?contactid=003PC000009gjgQ" at bounding box center [362, 129] width 85 height 10
click at [75, 228] on link "Referral and References Referral and References L L" at bounding box center [118, 222] width 147 height 23
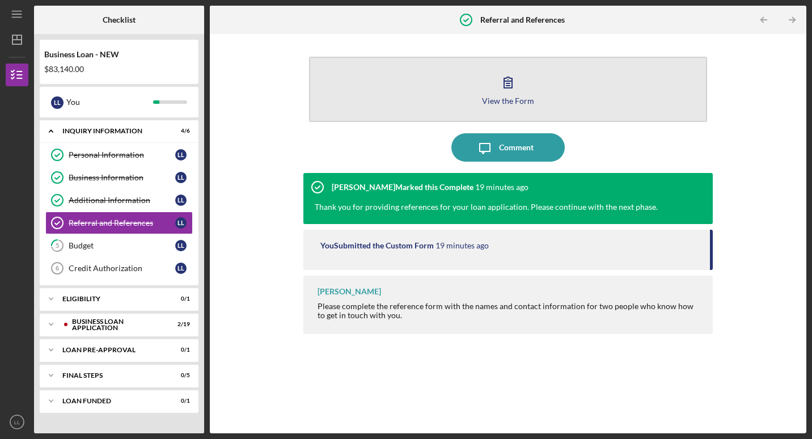
click at [473, 109] on button "View the Form Form" at bounding box center [508, 89] width 398 height 65
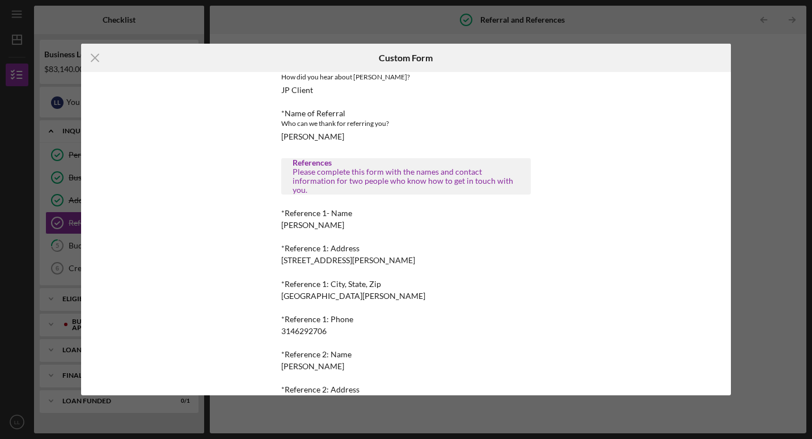
scroll to position [107, 0]
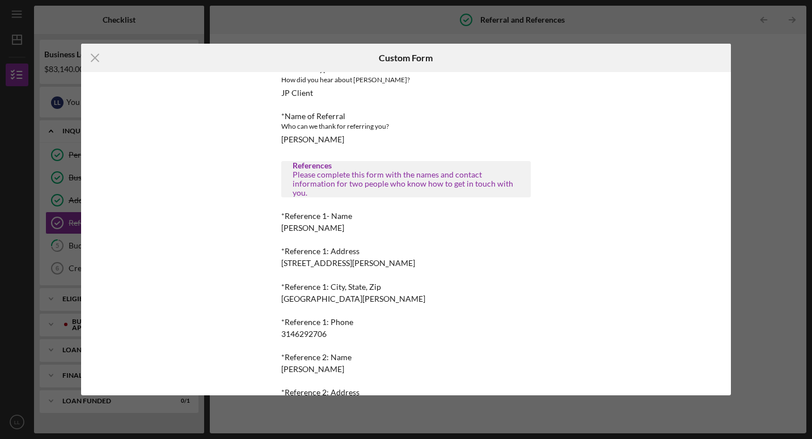
click at [306, 236] on div "Referral *Referral Type How did you hear about Justine PETERSEN? JP Client *Nam…" at bounding box center [405, 250] width 249 height 457
click at [329, 226] on div "*Reference 1- Name Sandra Laws" at bounding box center [405, 221] width 249 height 21
click at [95, 56] on icon "Icon/Menu Close" at bounding box center [95, 58] width 28 height 28
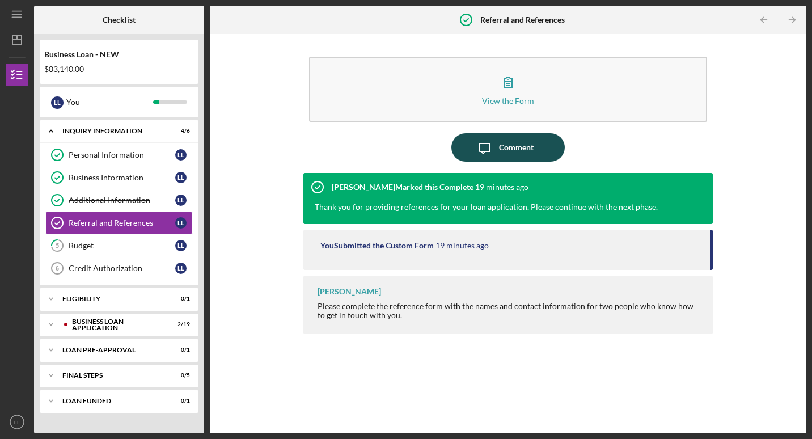
click at [520, 154] on div "Comment" at bounding box center [516, 147] width 35 height 28
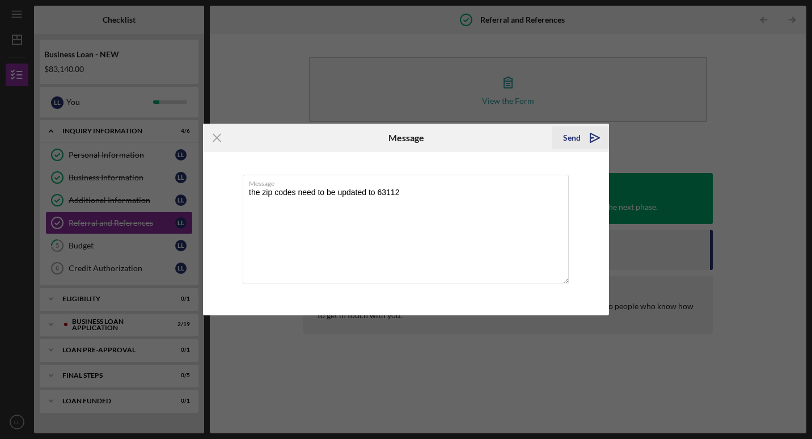
type textarea "the zip codes need to be updated to 63112"
click at [585, 136] on icon "Icon/icon-invite-send" at bounding box center [595, 138] width 28 height 28
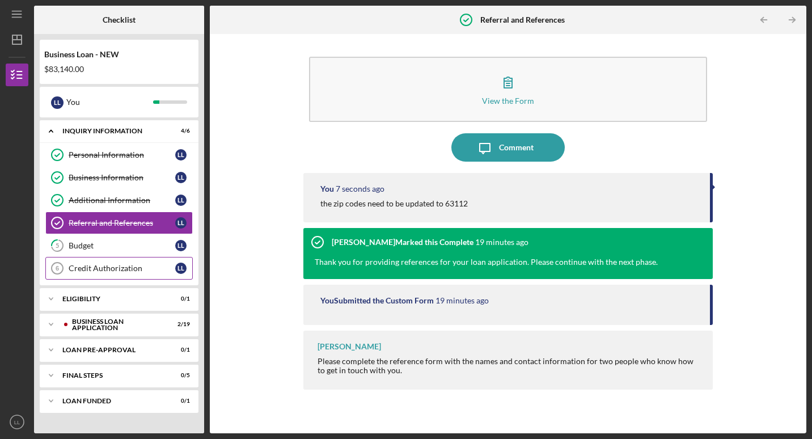
click at [140, 273] on link "Credit Authorization 6 Credit Authorization L L" at bounding box center [118, 268] width 147 height 23
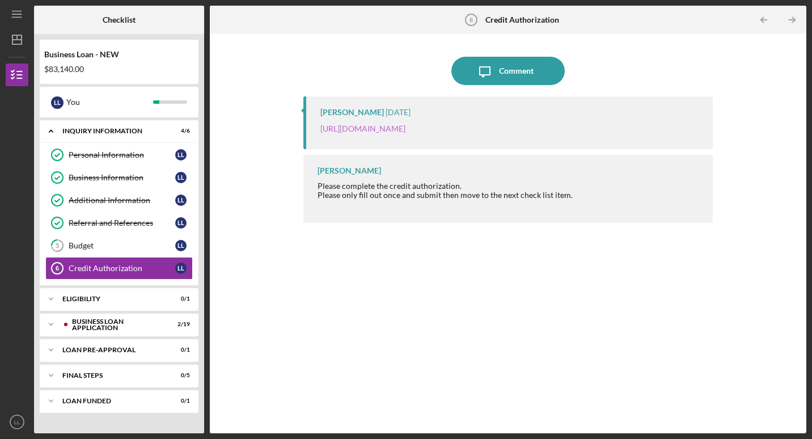
click at [360, 126] on link "https://justinepetersen.tfaforms.net/28?contactid=003PC000009gjgQ" at bounding box center [362, 129] width 85 height 10
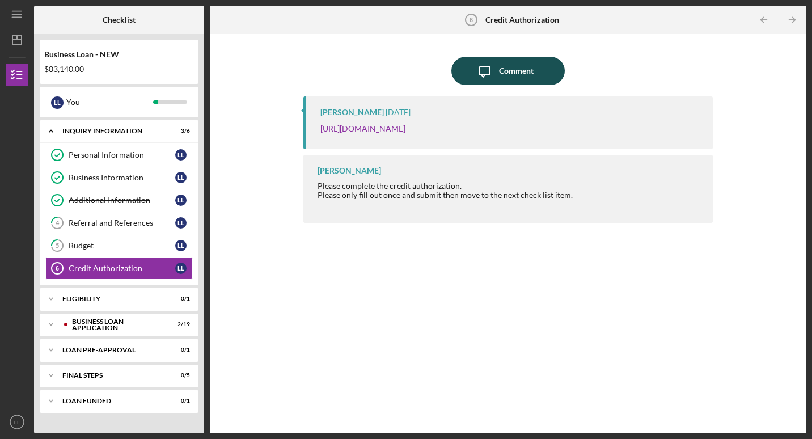
click at [518, 73] on div "Comment" at bounding box center [516, 71] width 35 height 28
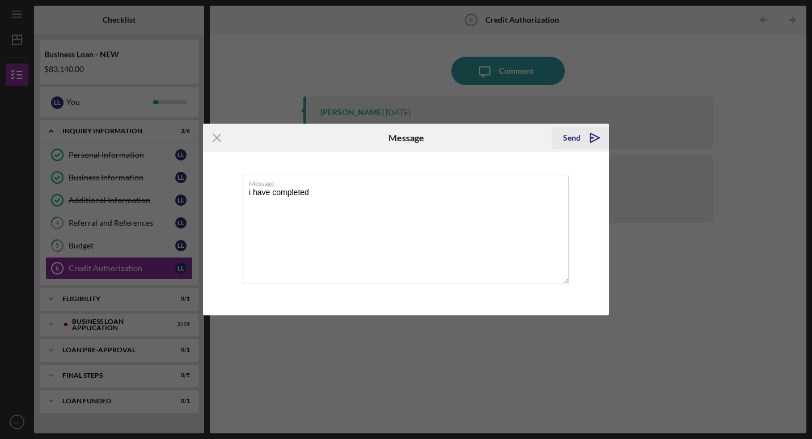
type textarea "i have completed"
click at [598, 133] on icon "Icon/icon-invite-send" at bounding box center [595, 138] width 28 height 28
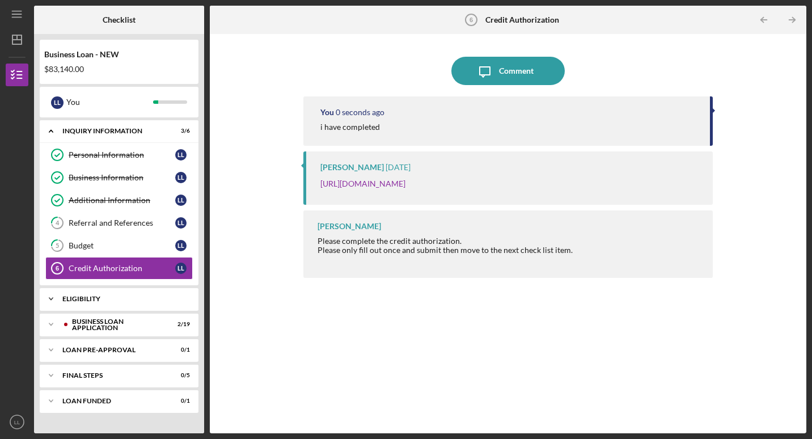
click at [91, 302] on div "Icon/Expander ELIGIBILITY 0 / 1" at bounding box center [119, 298] width 159 height 23
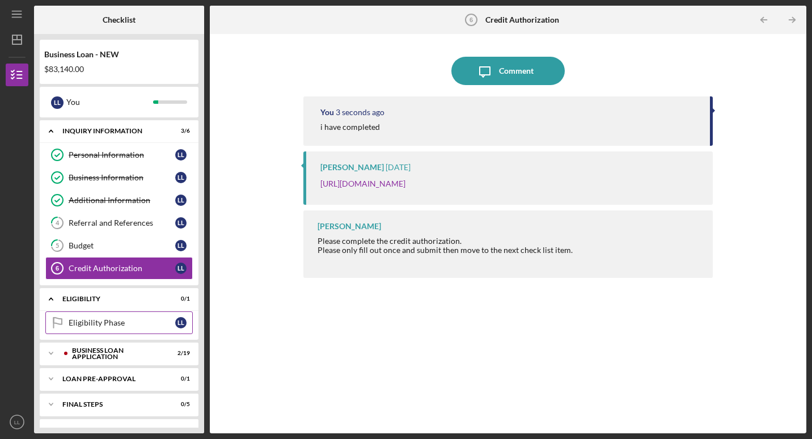
click at [92, 326] on div "Eligibility Phase" at bounding box center [122, 322] width 107 height 9
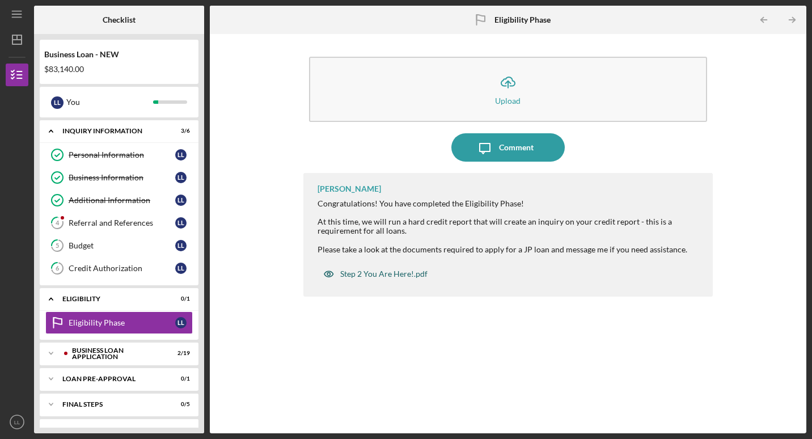
click at [356, 279] on div "Step 2 You Are Here!.pdf" at bounding box center [375, 273] width 116 height 23
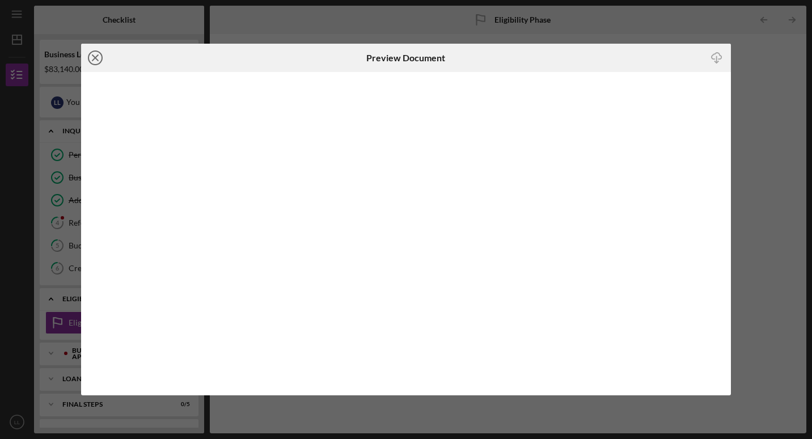
click at [92, 58] on icon "Icon/Close" at bounding box center [95, 58] width 28 height 28
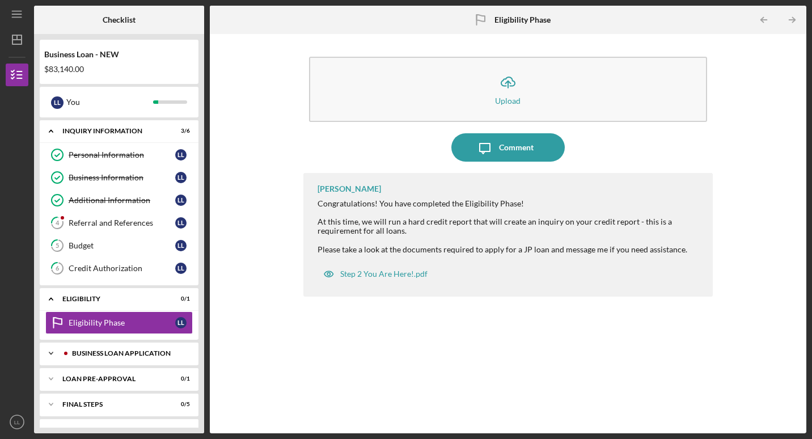
click at [115, 354] on div "BUSINESS LOAN APPLICATION" at bounding box center [128, 353] width 112 height 7
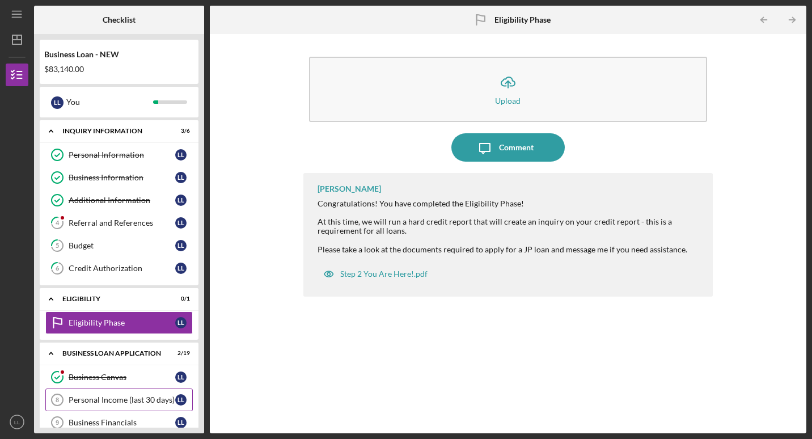
click at [103, 404] on div "Personal Income (last 30 days)" at bounding box center [122, 399] width 107 height 9
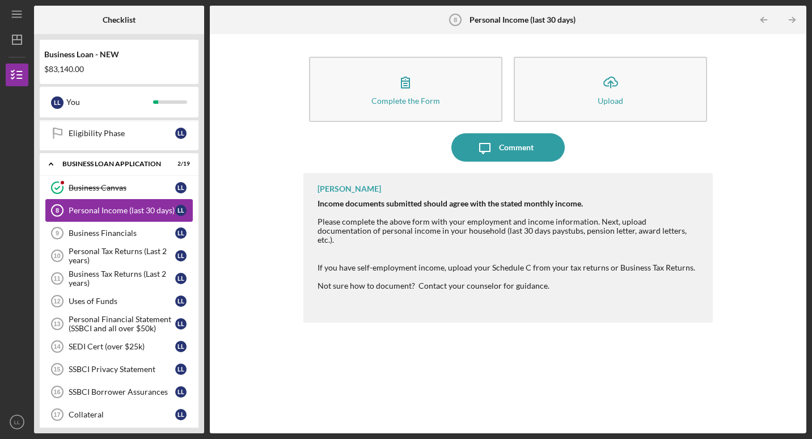
scroll to position [192, 0]
